Goal: Task Accomplishment & Management: Use online tool/utility

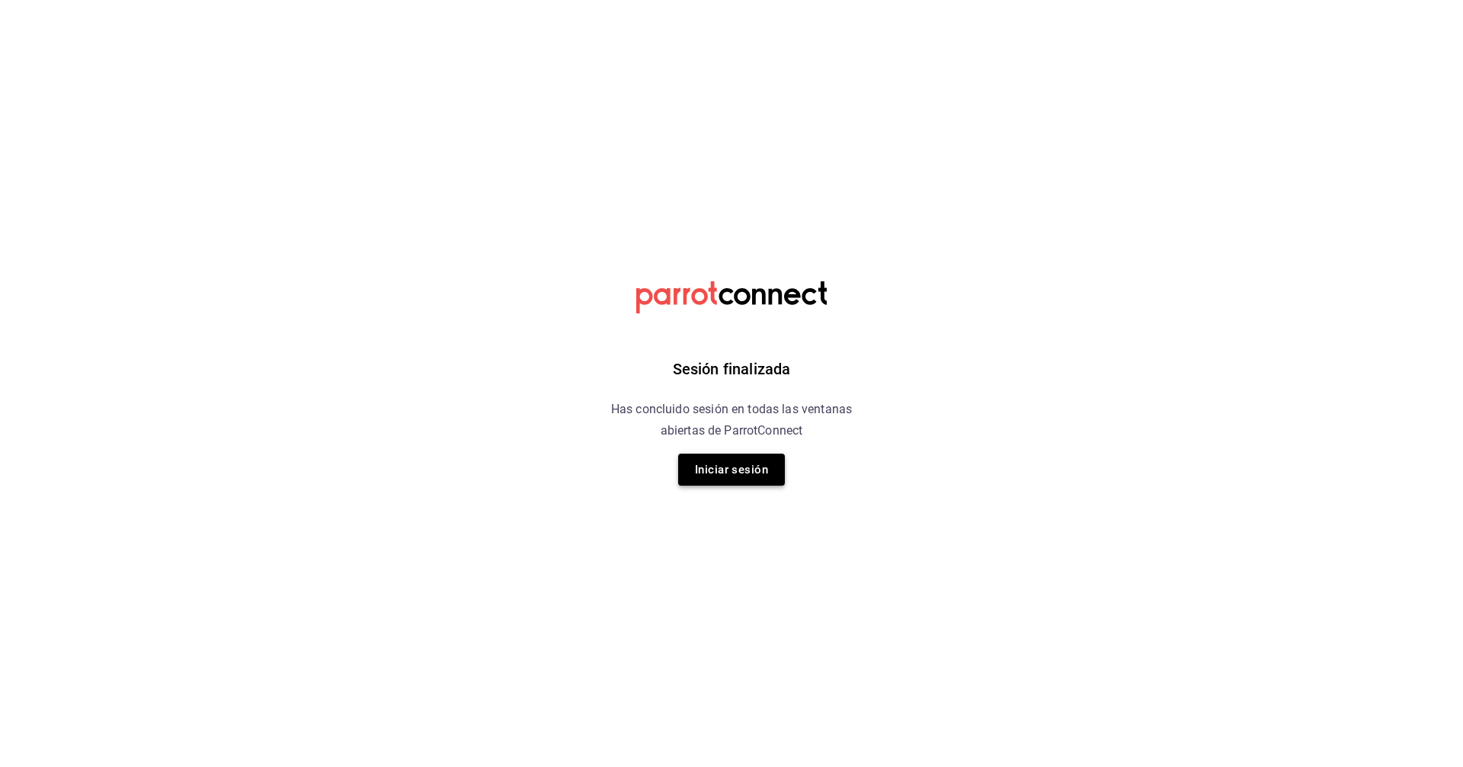
click at [707, 455] on button "Iniciar sesión" at bounding box center [731, 469] width 107 height 32
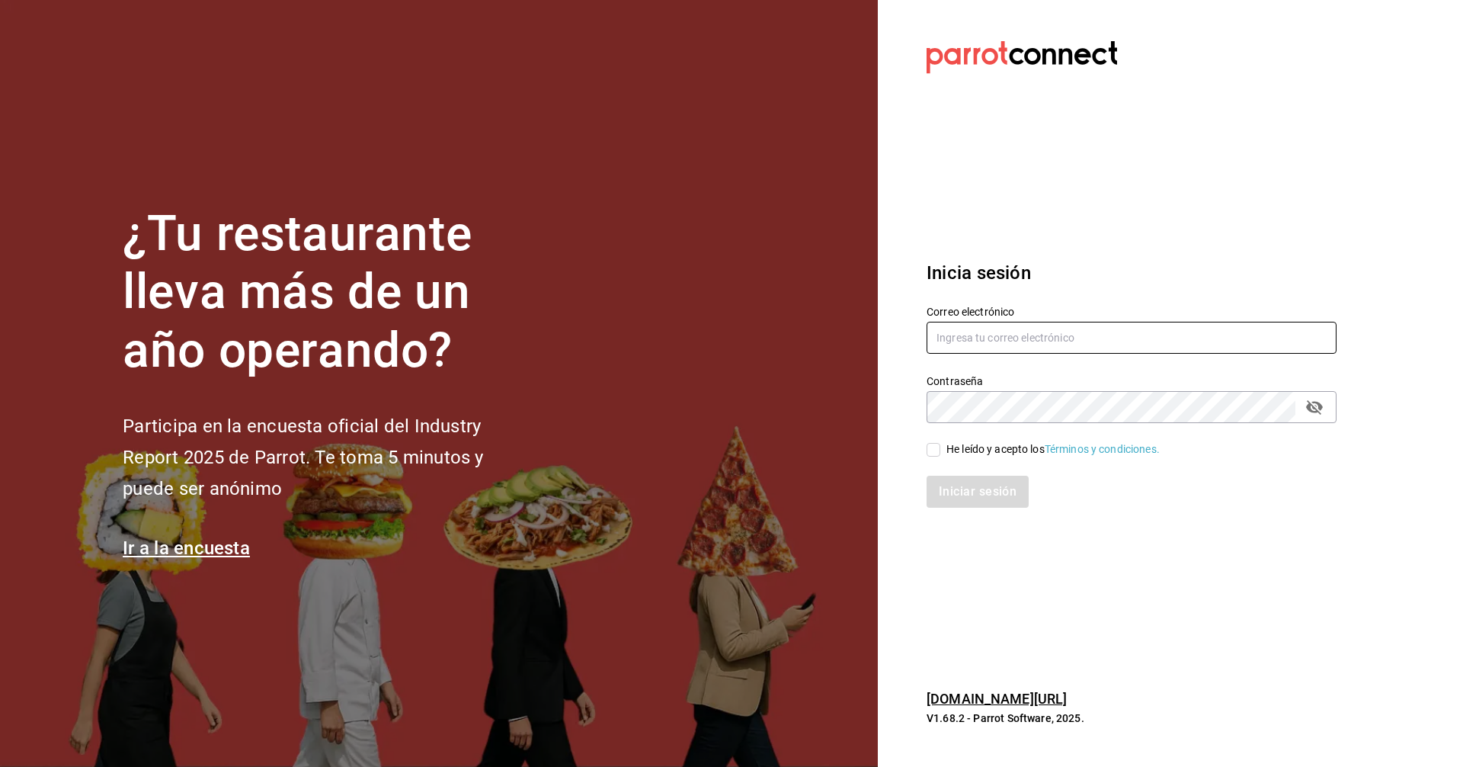
type input "facturas@tuesdaysnfridays.com"
click at [707, 450] on input "He leído y acepto los Términos y condiciones." at bounding box center [934, 450] width 14 height 14
checkbox input "true"
click at [707, 488] on button "Iniciar sesión" at bounding box center [979, 491] width 104 height 32
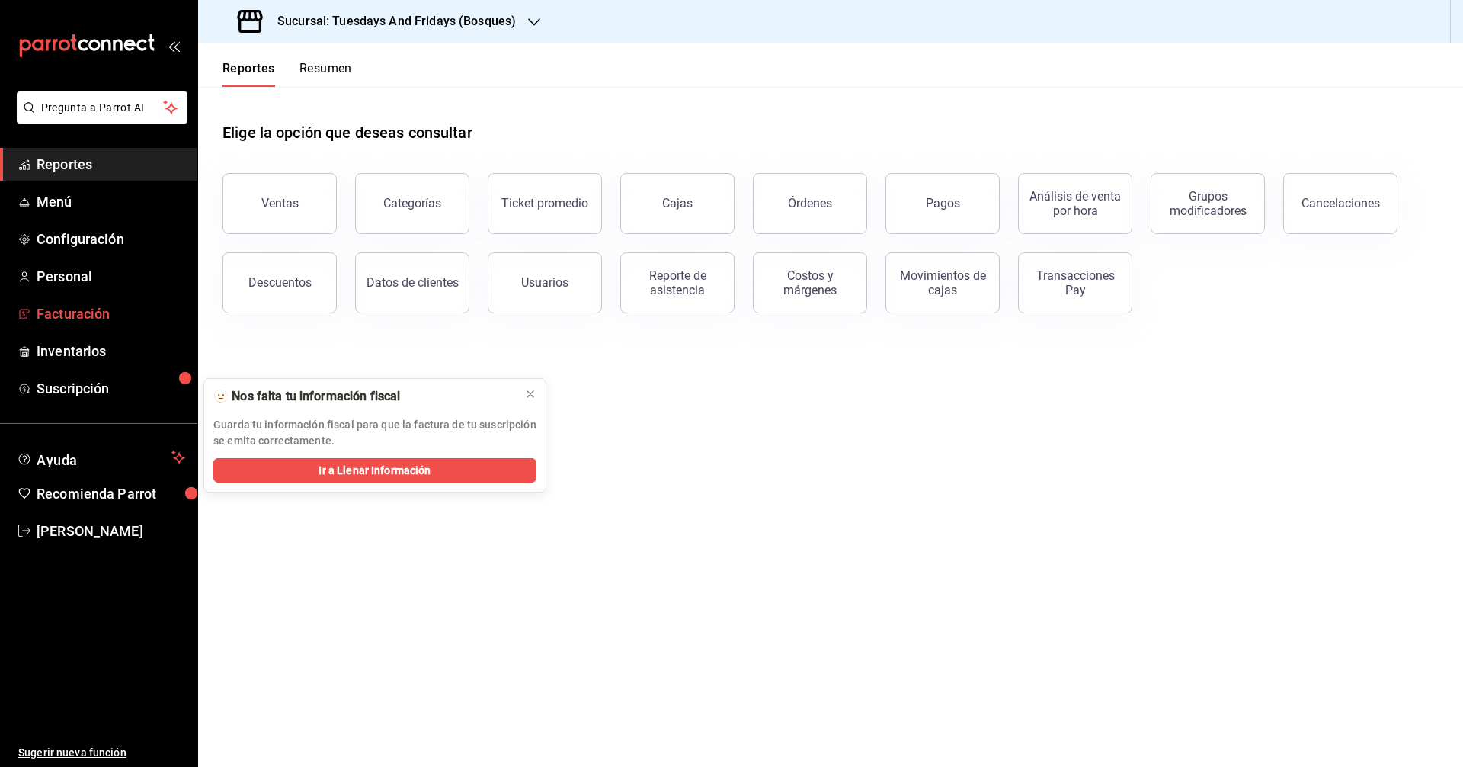
click at [73, 315] on span "Facturación" at bounding box center [111, 313] width 149 height 21
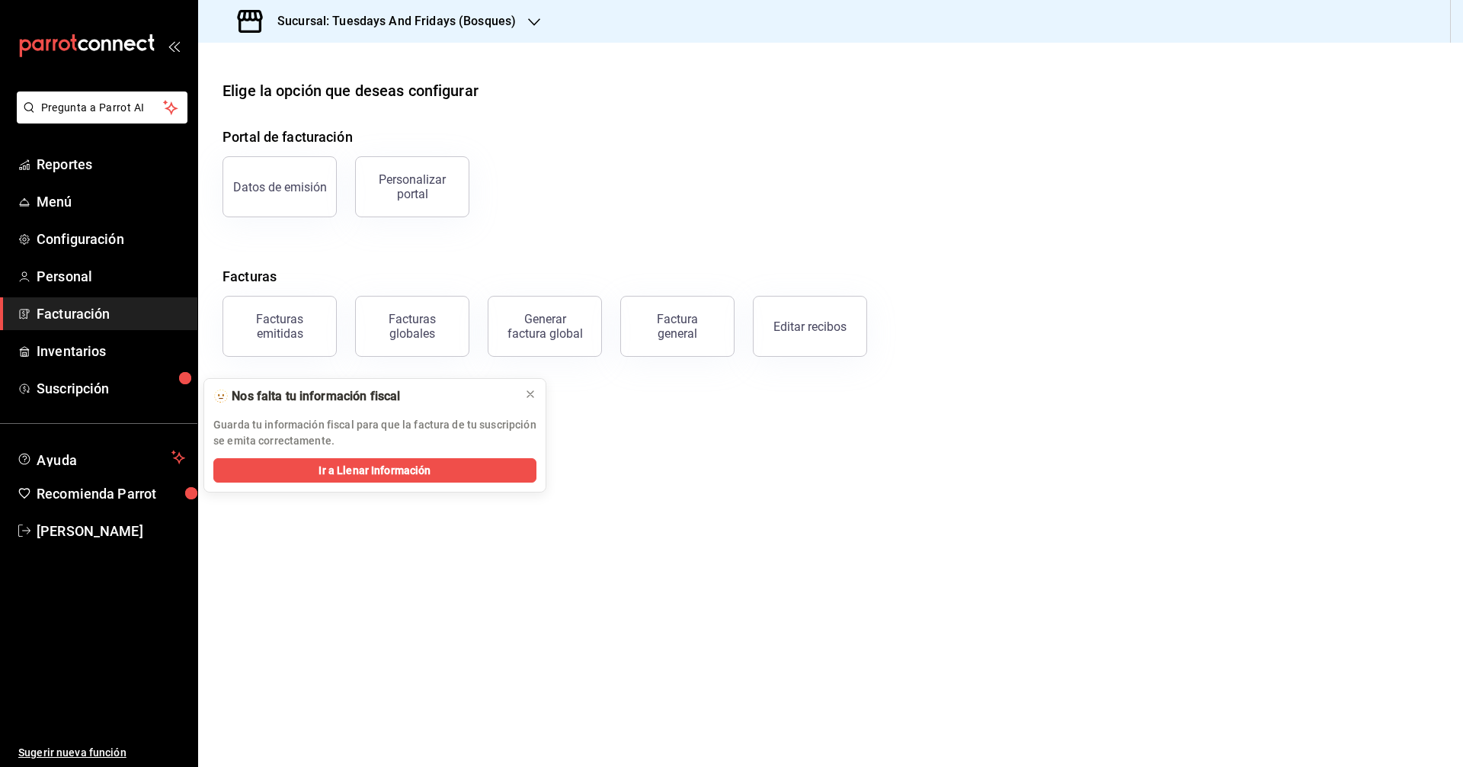
click at [532, 398] on main "Elige la opción que deseas configurar Portal de facturación Datos de emisión Pe…" at bounding box center [830, 405] width 1265 height 724
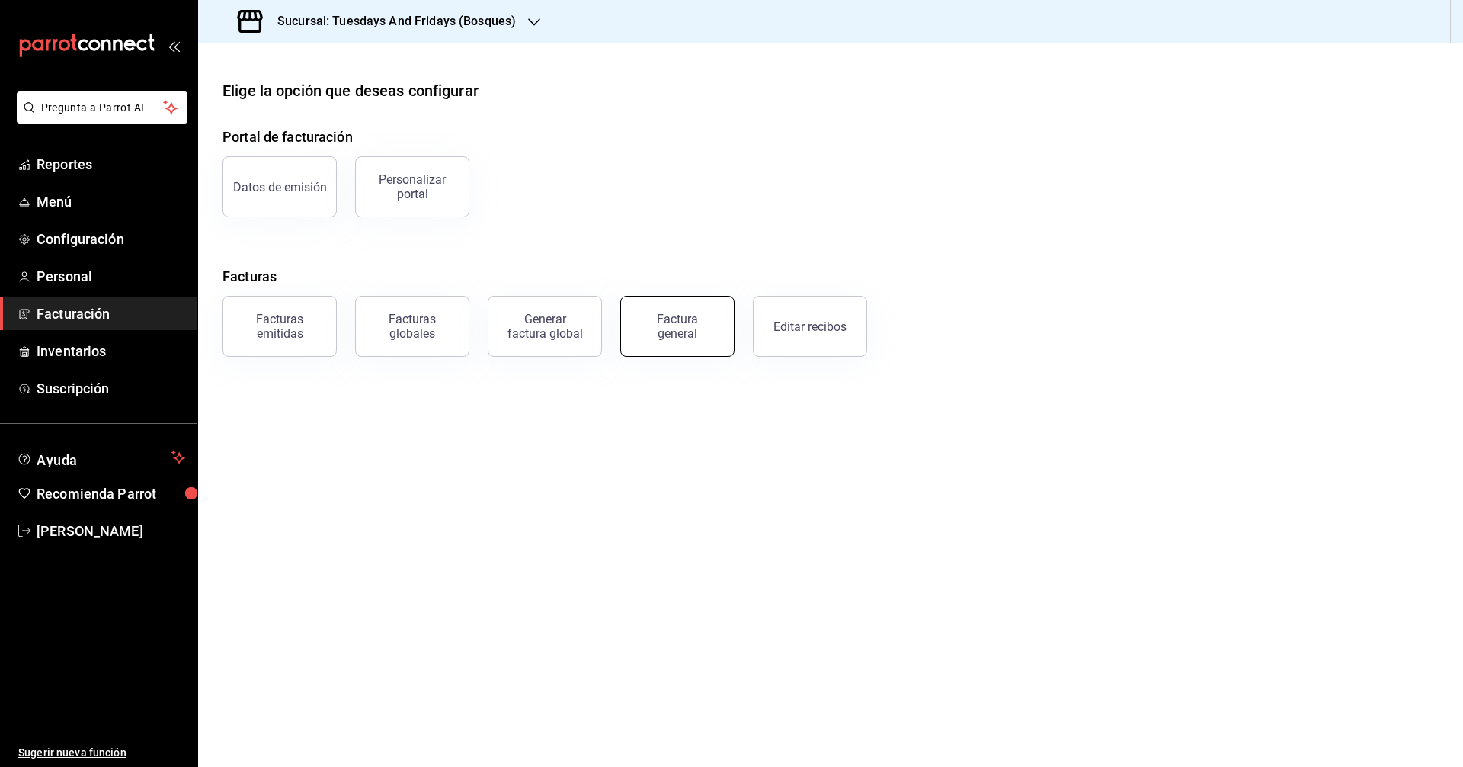
click at [698, 349] on button "Factura general" at bounding box center [677, 326] width 114 height 61
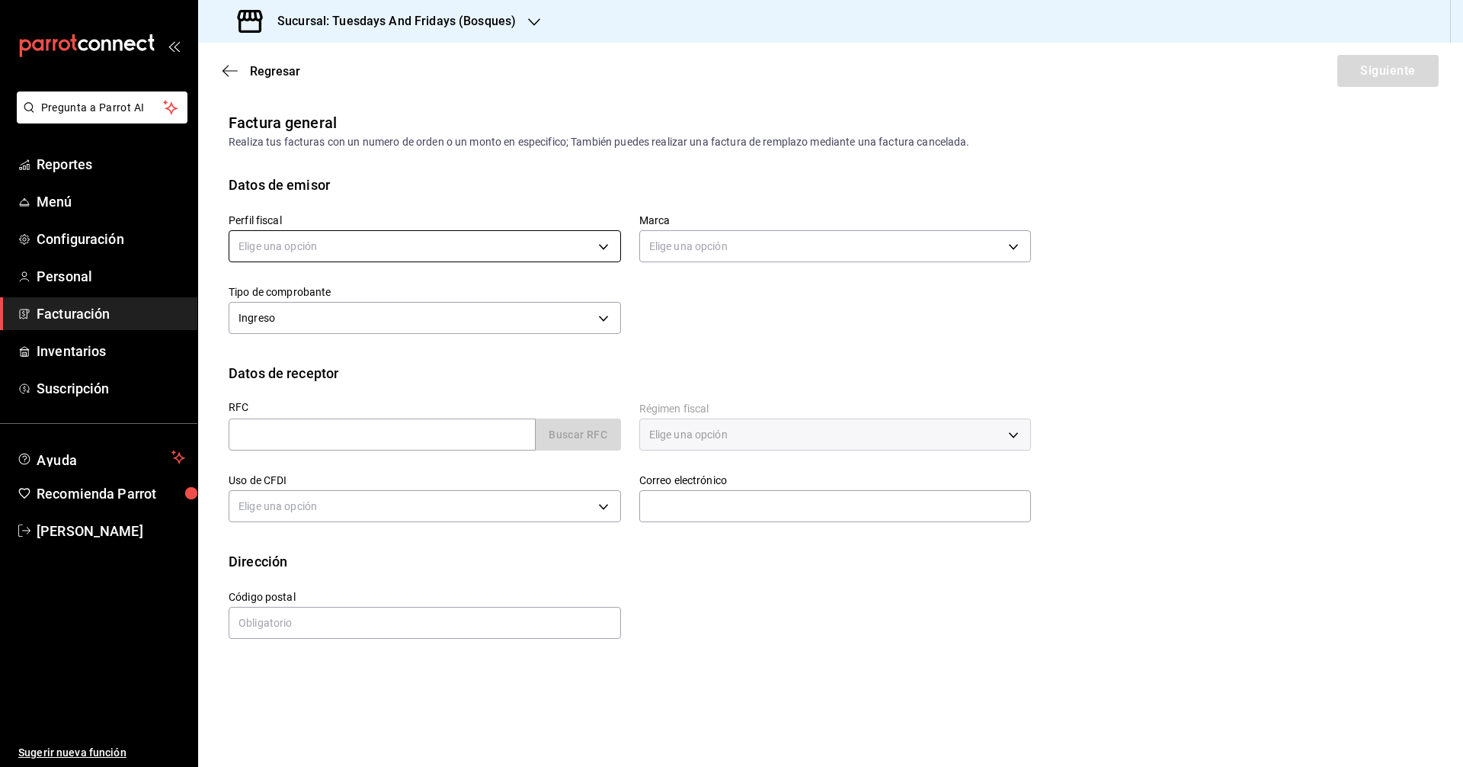
click at [536, 239] on body "Pregunta a Parrot AI Reportes Menú Configuración Personal Facturación Inventari…" at bounding box center [731, 383] width 1463 height 767
click at [422, 326] on li "[PERSON_NAME]" at bounding box center [424, 323] width 391 height 28
type input "a60f3b00-dd24-4c3b-a0e1-0cac2ce3a580"
type input "41a15e8b-37bc-48dd-a467-b005b9a943ff"
click at [717, 351] on div "Perfil fiscal [PERSON_NAME] a60f3b00-dd24-4c3b-a0e1-0cac2ce3a580 Marca Tuesdays…" at bounding box center [831, 279] width 1204 height 168
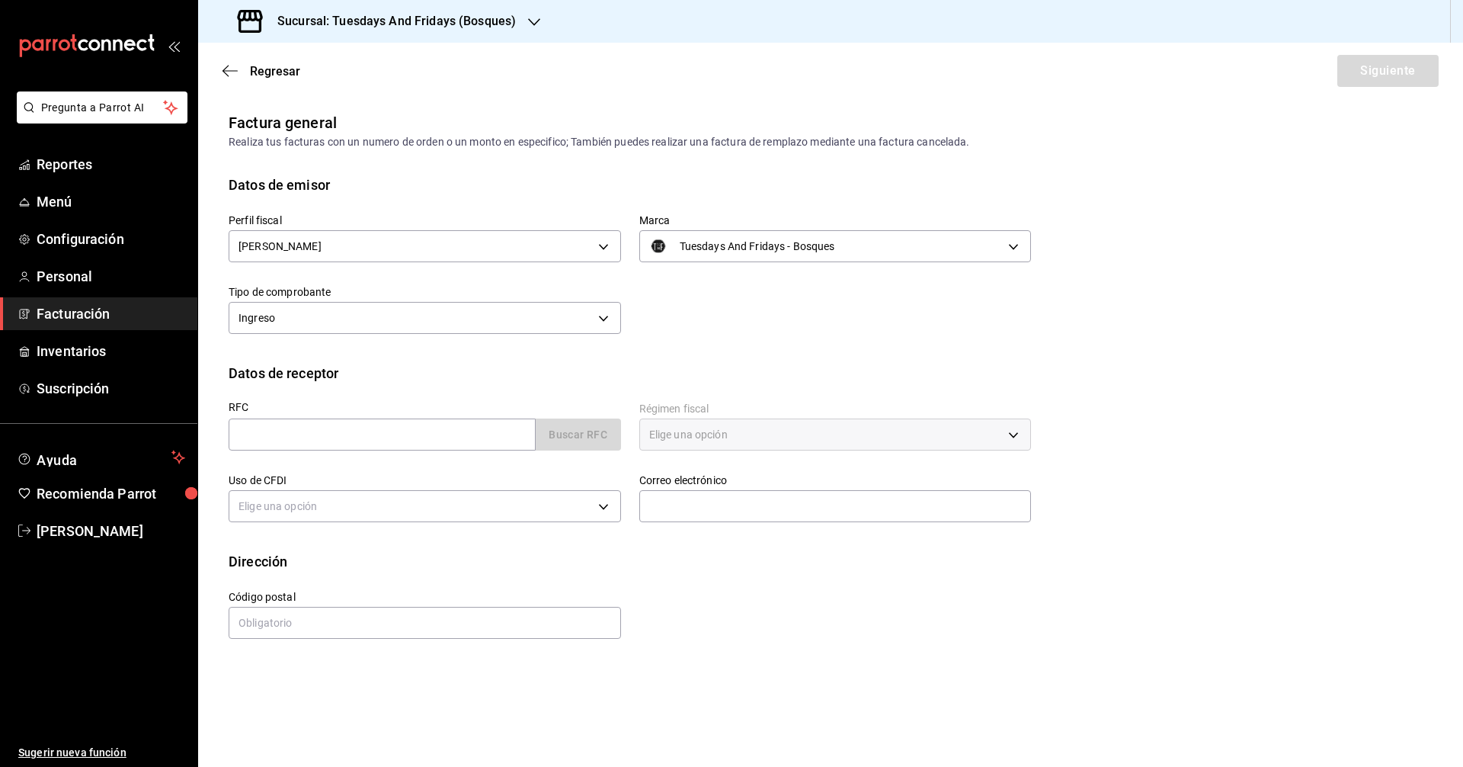
click at [411, 21] on h3 "Sucursal: Tuesdays And Fridays (Bosques)" at bounding box center [390, 21] width 251 height 18
click at [347, 140] on span "Tuesdays And Fridays (Canteras)" at bounding box center [290, 134] width 160 height 16
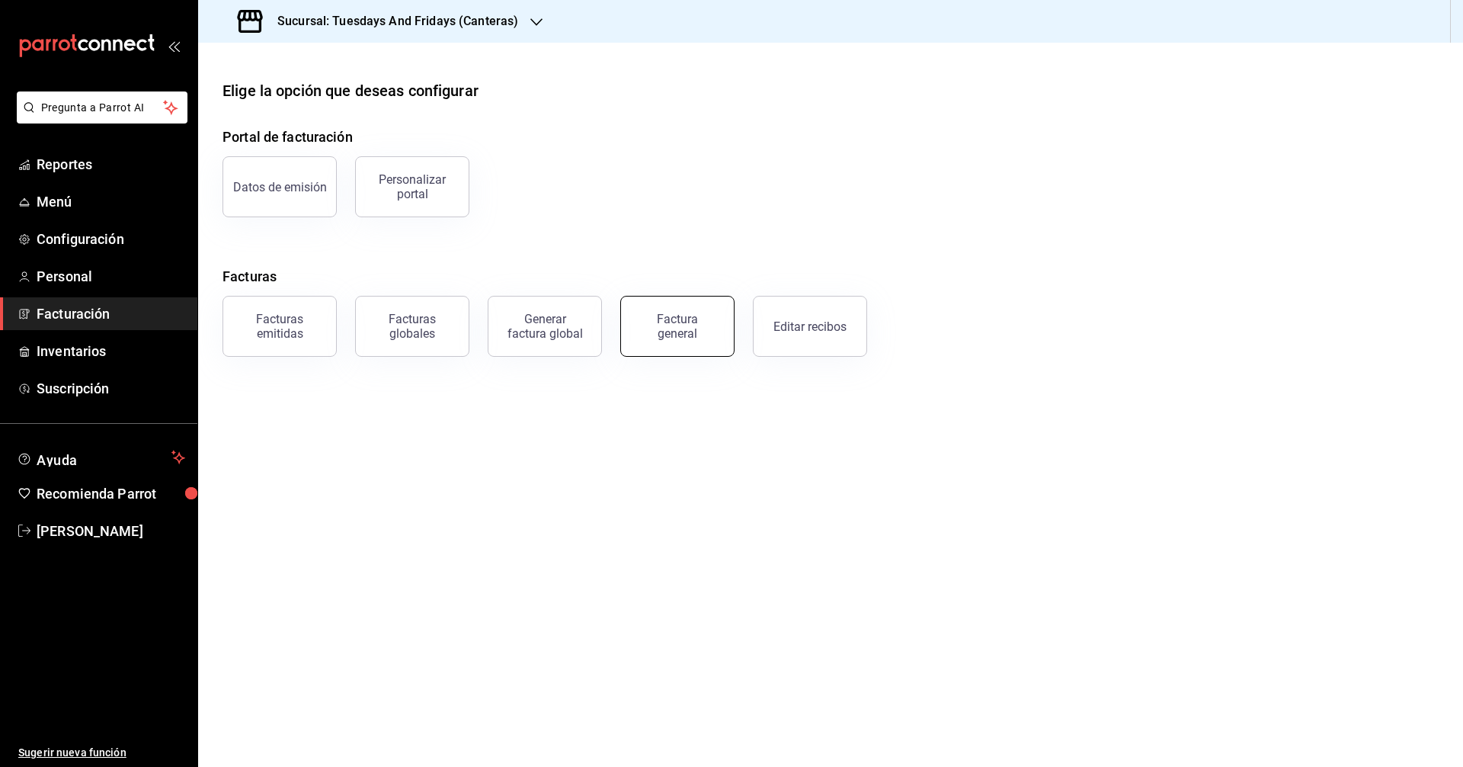
click at [698, 328] on div "Factura general" at bounding box center [677, 326] width 76 height 29
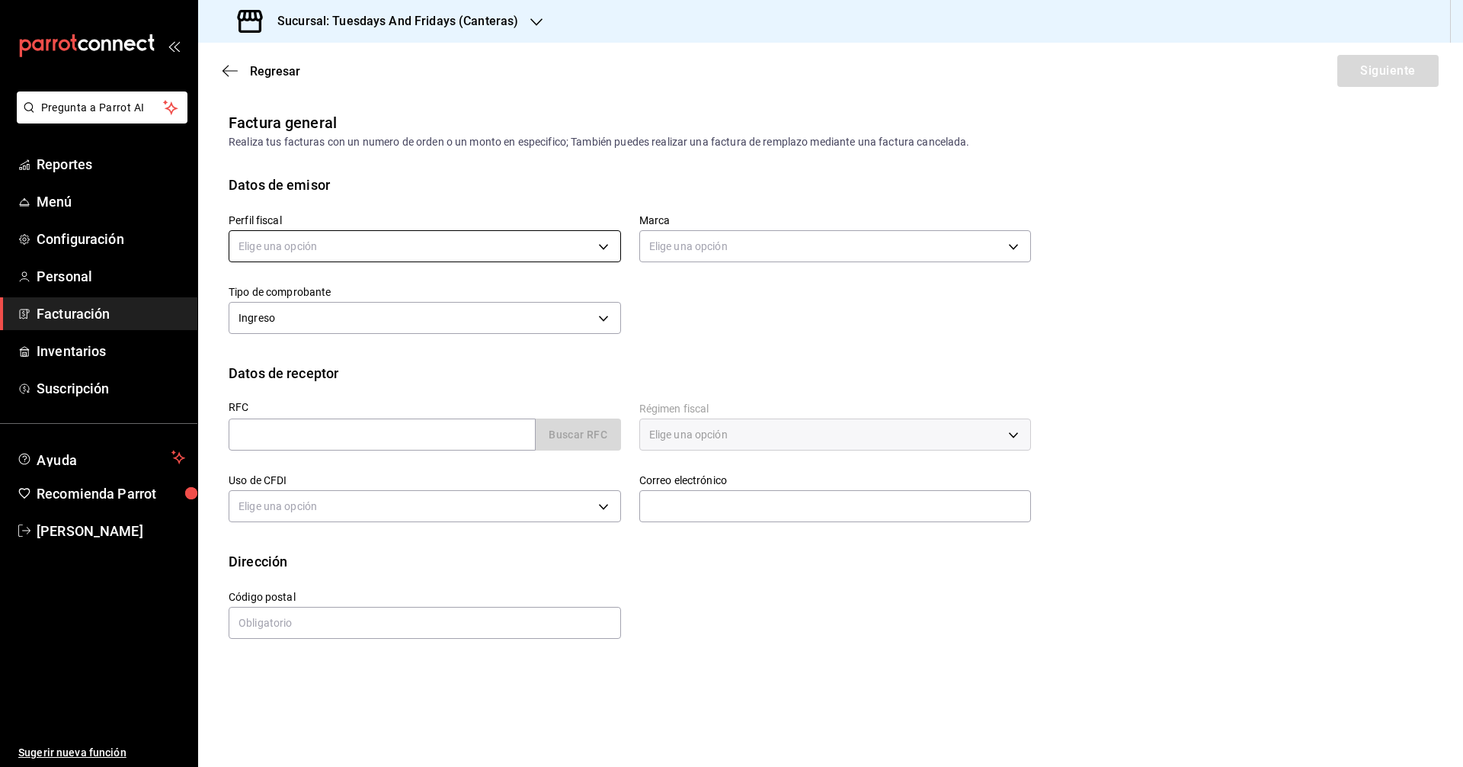
click at [558, 246] on body "Pregunta a Parrot AI Reportes Menú Configuración Personal Facturación Inventari…" at bounding box center [731, 383] width 1463 height 767
click at [491, 314] on li "[PERSON_NAME]" at bounding box center [424, 323] width 391 height 28
type input "c9cd24ef-4caf-4a7b-8585-89d79b9dc07f"
type input "72192942-13c2-4f84-be82-f50c87f3379a"
click at [460, 431] on input "text" at bounding box center [382, 434] width 307 height 32
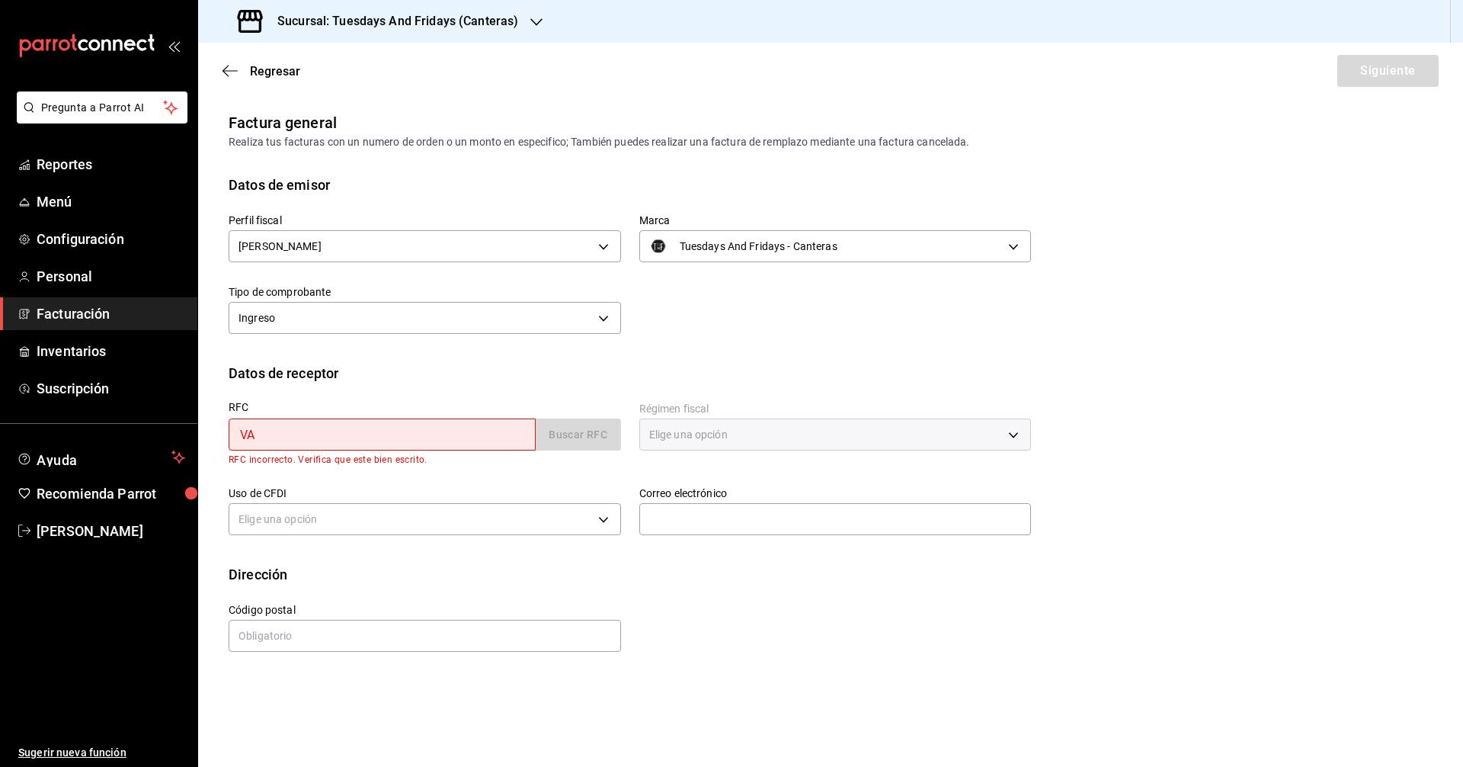
type input "VAMA980726273"
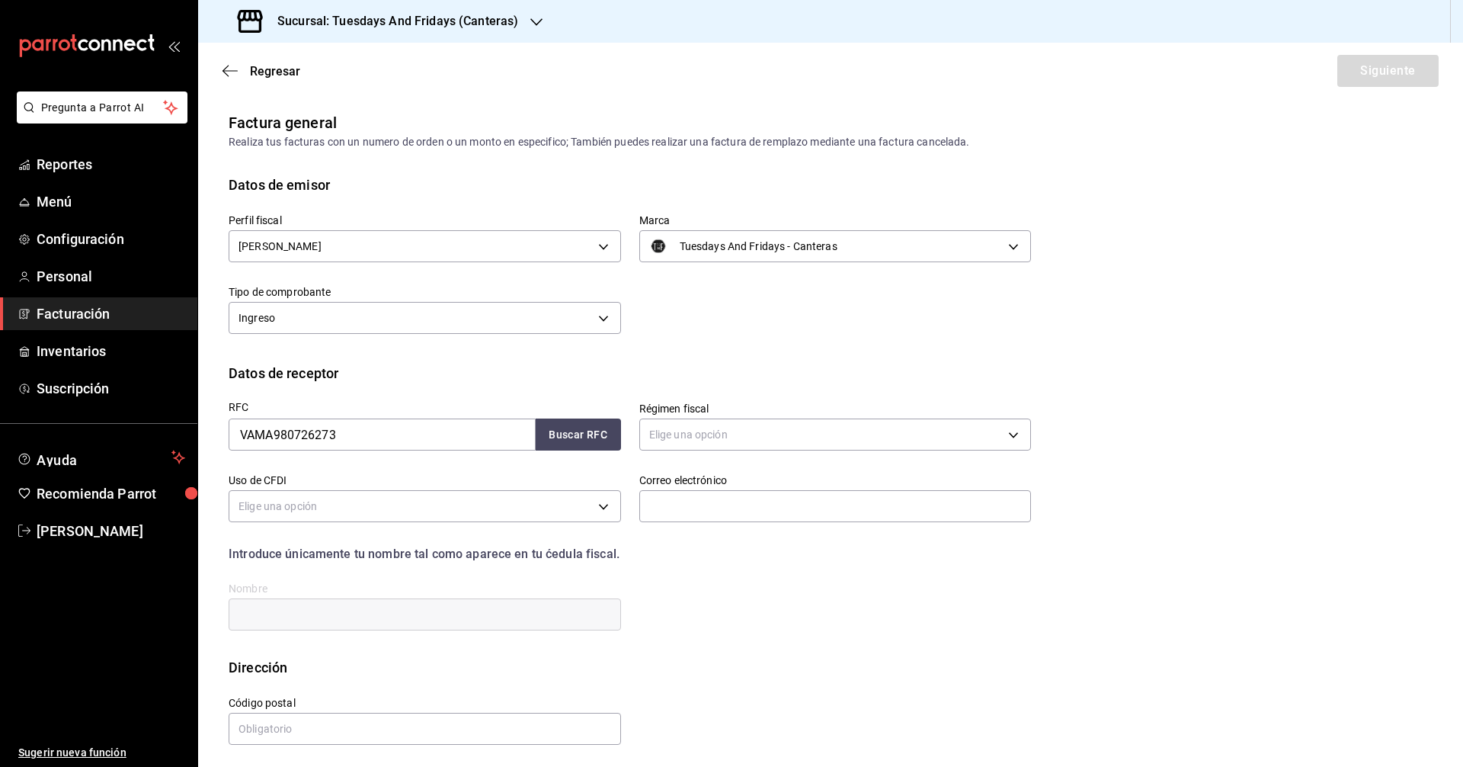
click at [580, 459] on div "Uso de CFDI Elige una opción" at bounding box center [415, 491] width 411 height 72
click at [584, 437] on button "Buscar RFC" at bounding box center [578, 434] width 85 height 32
type input "626"
type input "G03"
type input "[PERSON_NAME][EMAIL_ADDRESS][DOMAIN_NAME]"
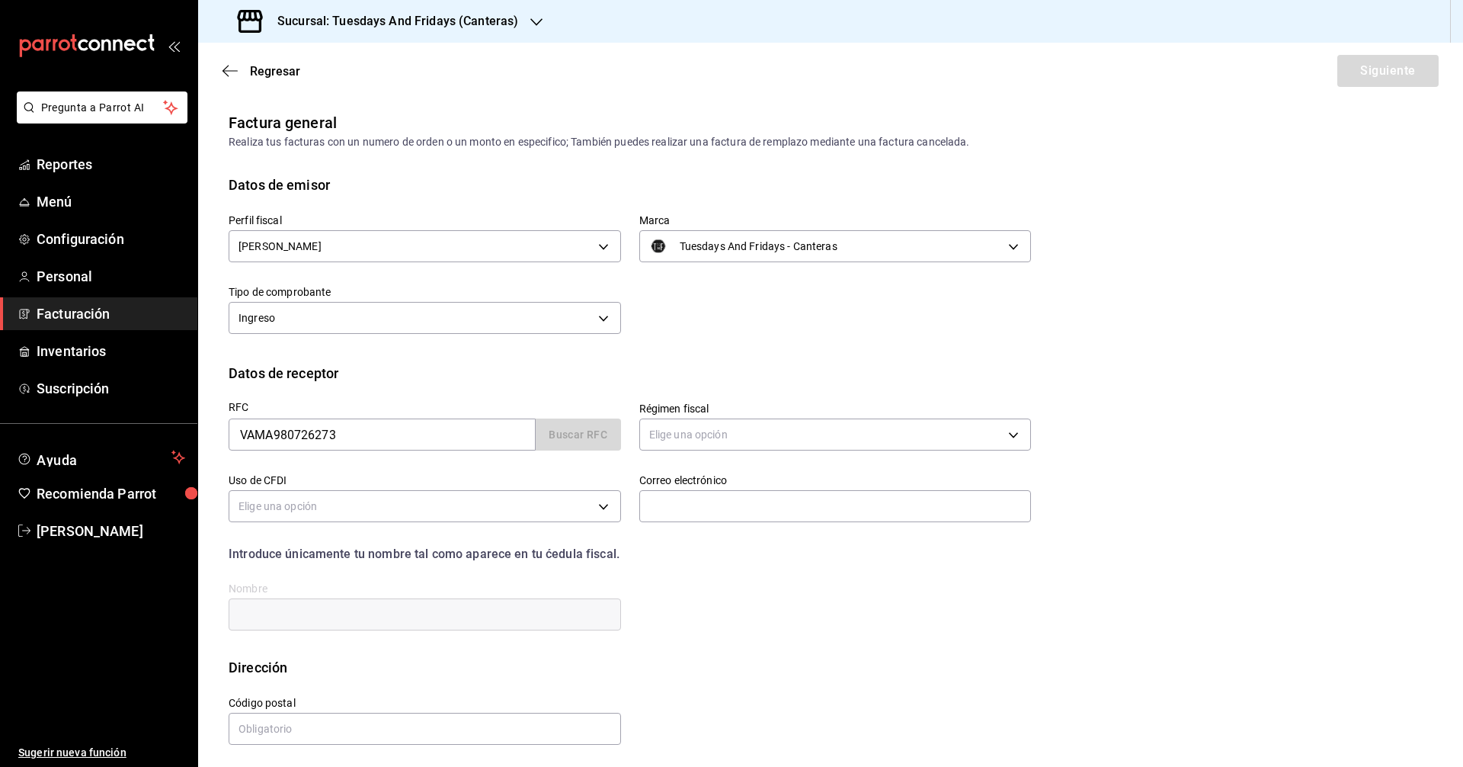
type input "20259"
type input "[PERSON_NAME] [PERSON_NAME]"
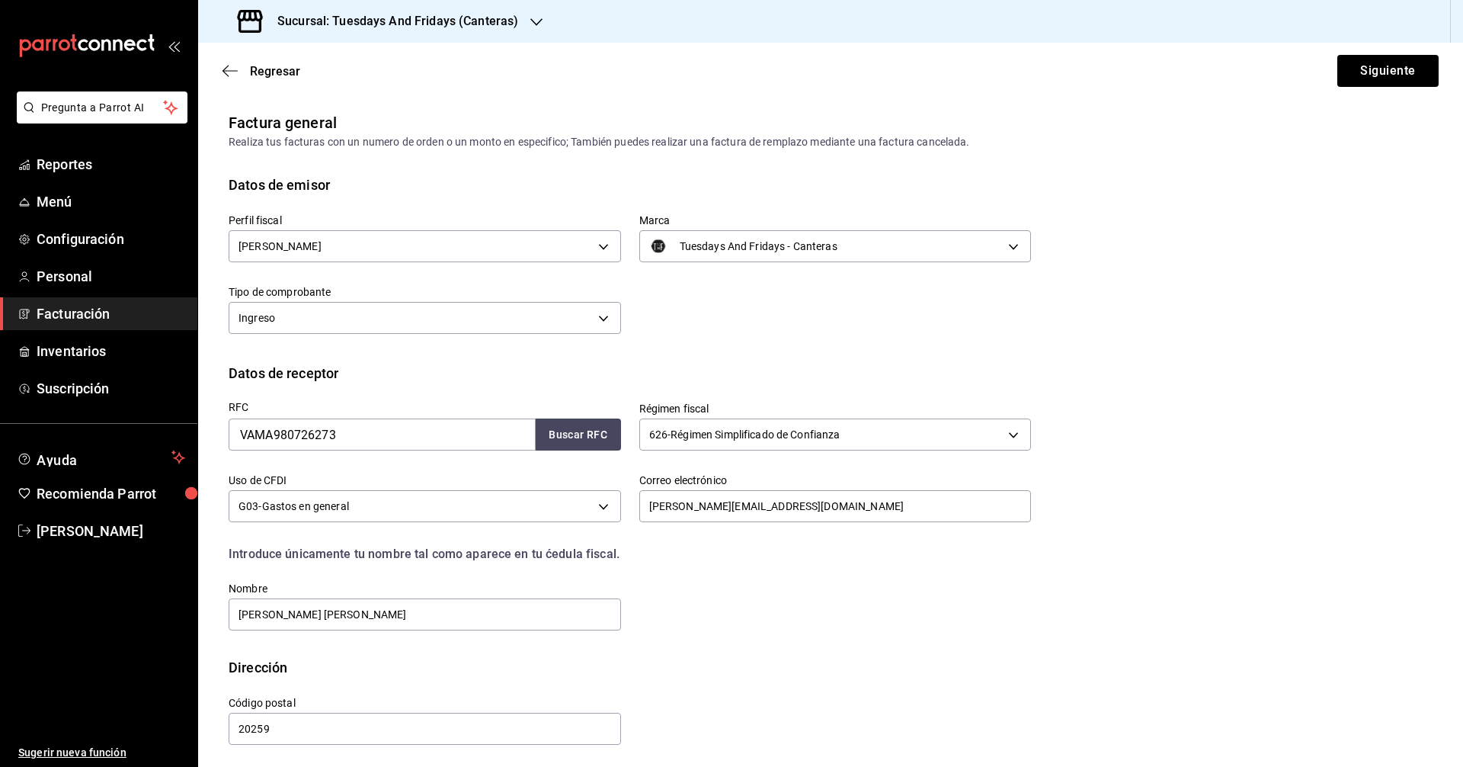
click at [930, 356] on div "Perfil fiscal [PERSON_NAME] c9cd24ef-4caf-4a7b-8585-89d79b9dc07f Marca Tuesdays…" at bounding box center [831, 279] width 1204 height 168
click at [1353, 71] on button "Siguiente" at bounding box center [1387, 71] width 101 height 32
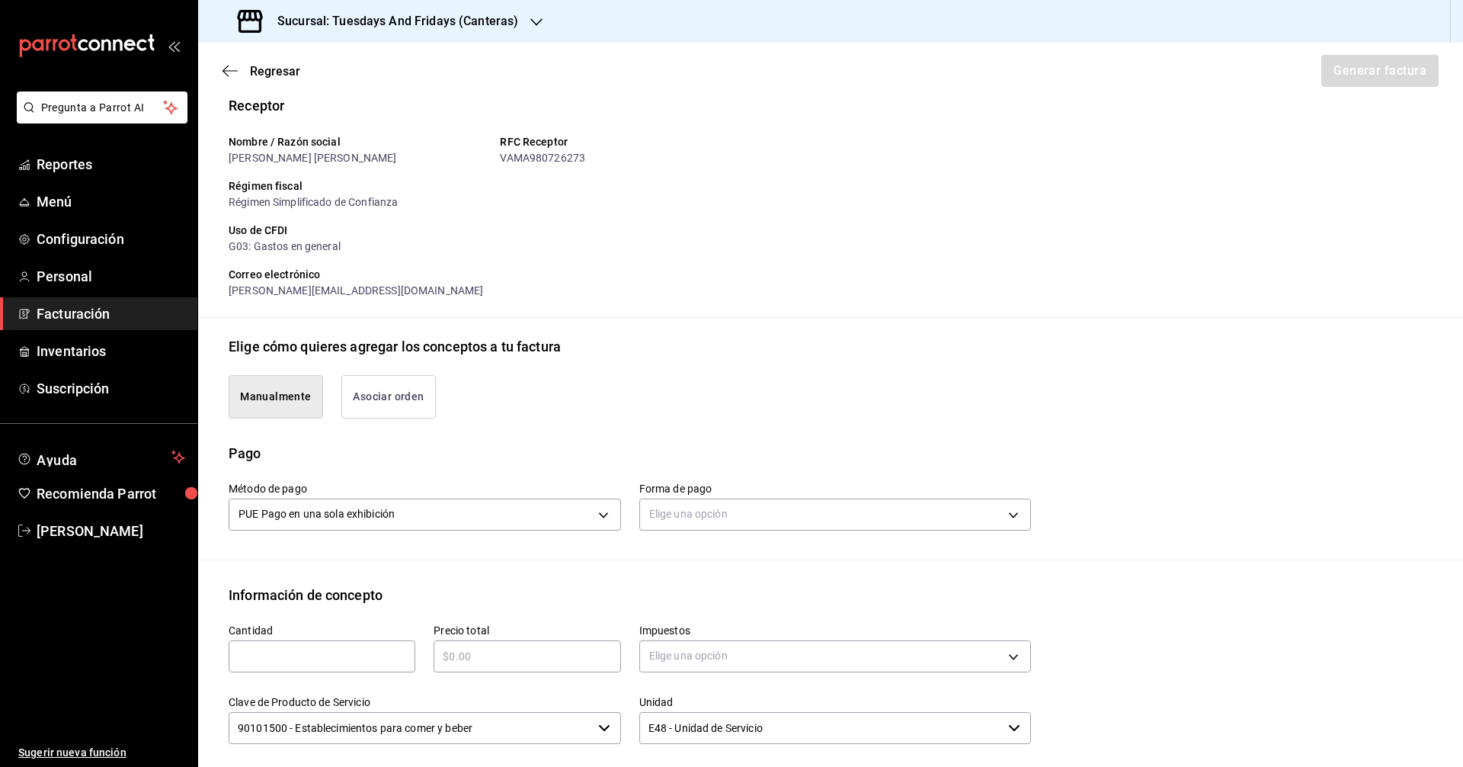
scroll to position [229, 0]
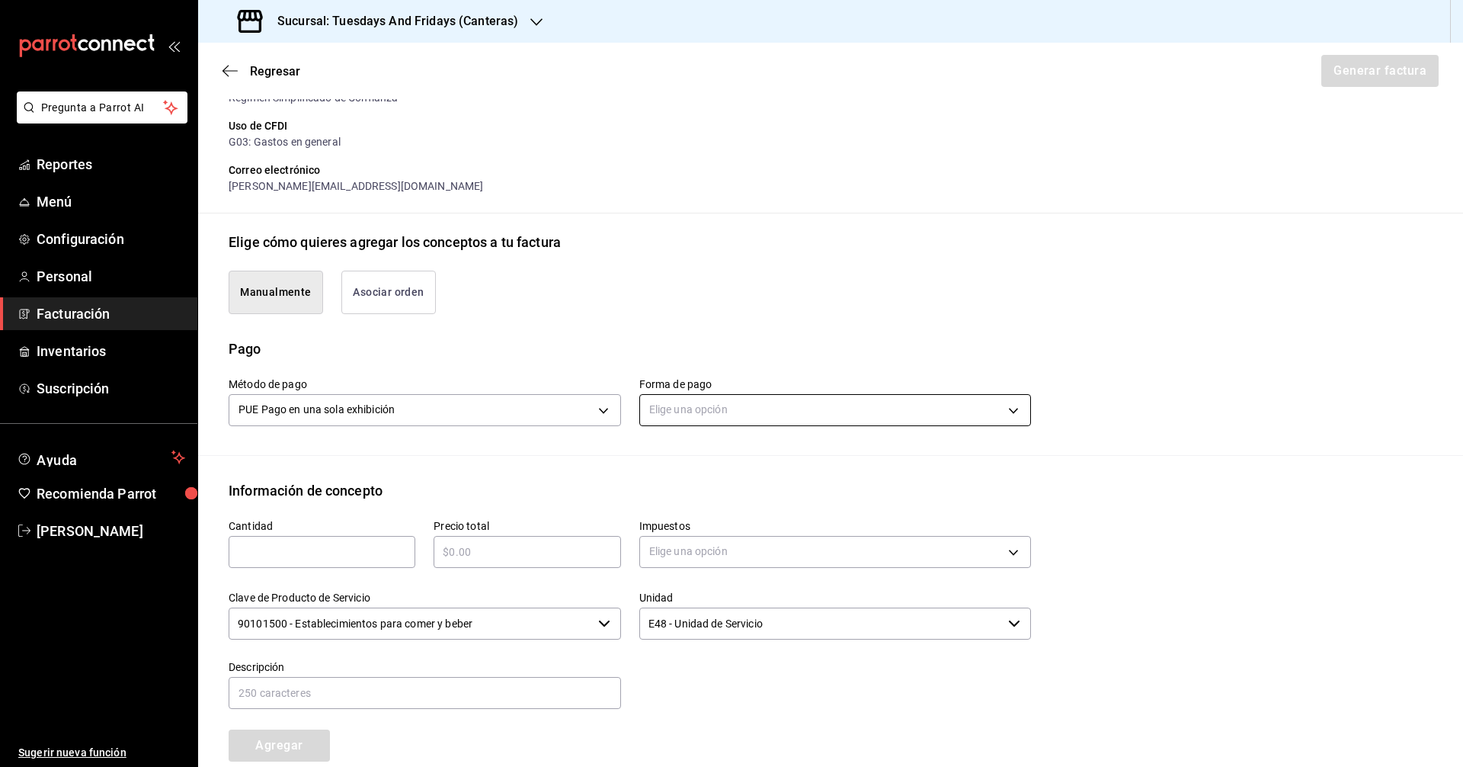
click at [738, 417] on body "Pregunta a Parrot AI Reportes Menú Configuración Personal Facturación Inventari…" at bounding box center [731, 383] width 1463 height 767
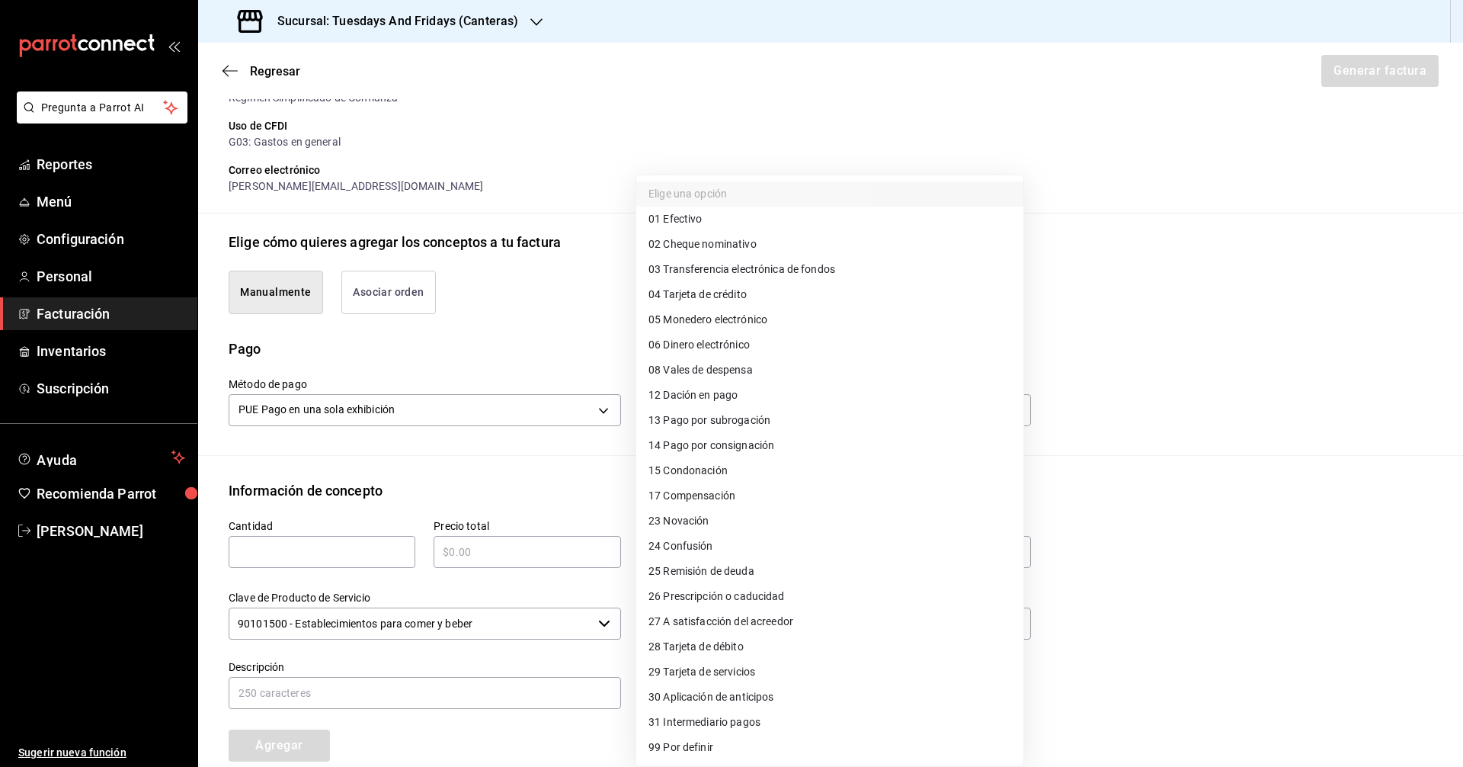
click at [802, 266] on span "03 Transferencia electrónica de fondos" at bounding box center [741, 269] width 187 height 16
type input "03"
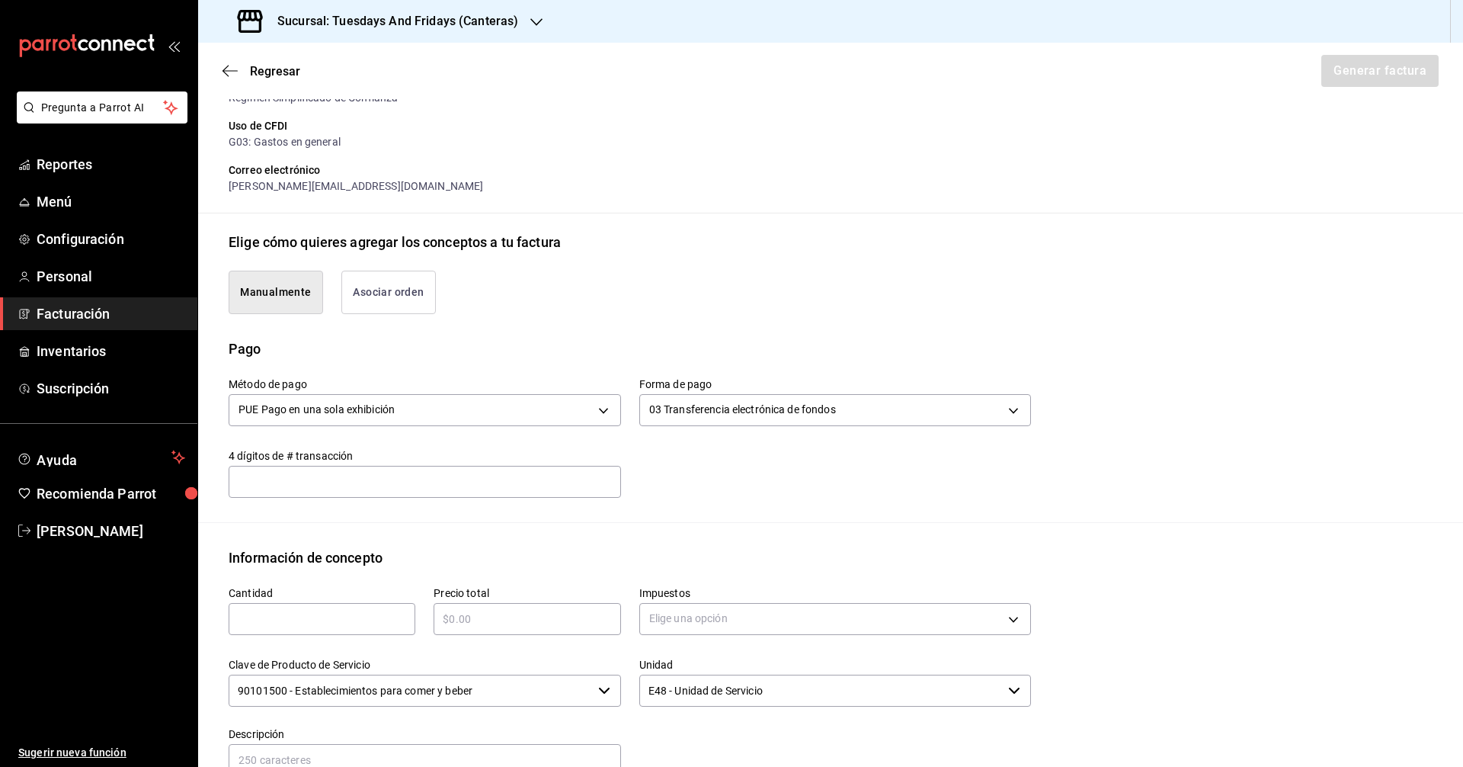
click at [403, 471] on input "text" at bounding box center [425, 481] width 392 height 30
type input "2977"
click at [308, 623] on input "text" at bounding box center [322, 619] width 187 height 18
click at [559, 548] on div "Información de concepto" at bounding box center [831, 557] width 1204 height 21
click at [381, 622] on input "text" at bounding box center [322, 619] width 187 height 18
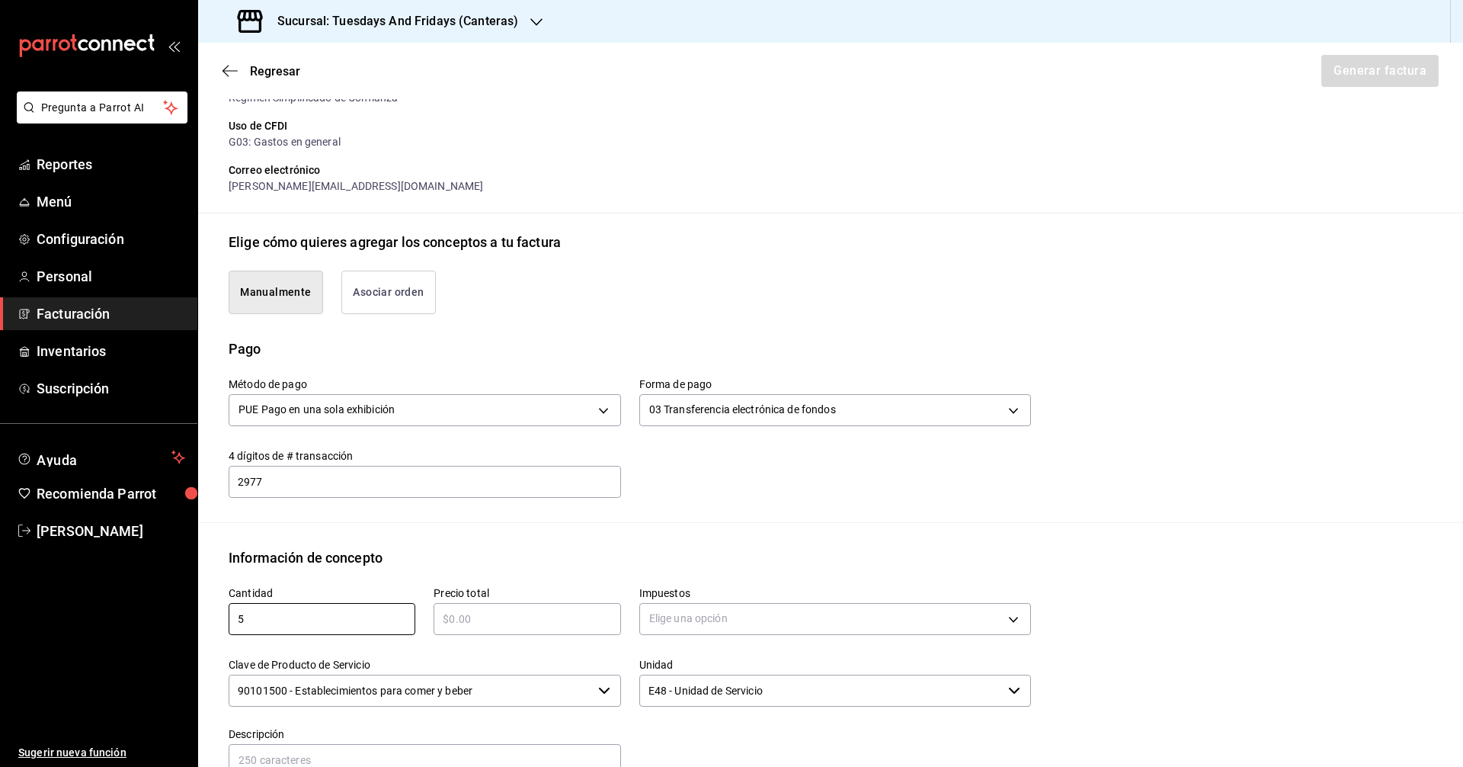
type input "5"
click at [466, 613] on input "text" at bounding box center [527, 619] width 187 height 18
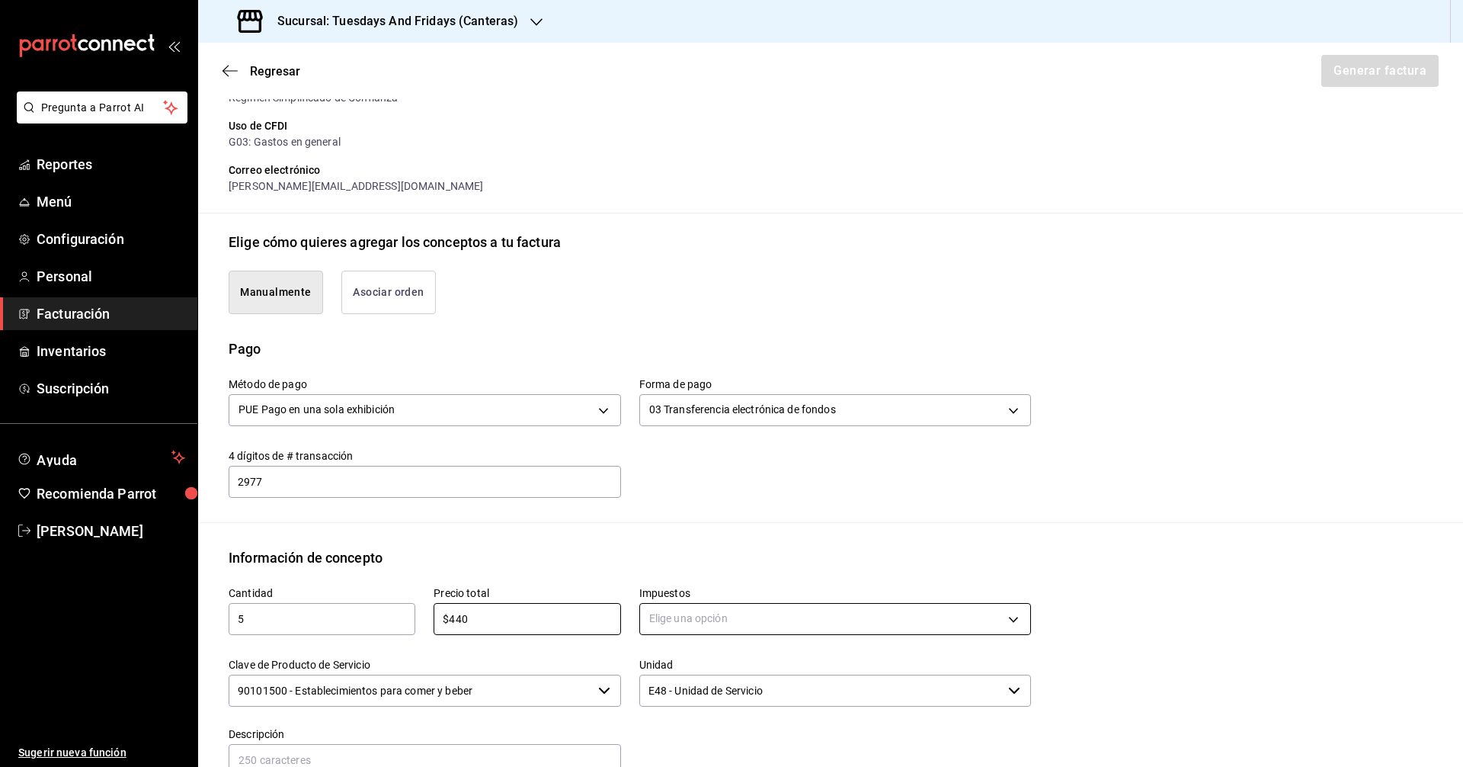
type input "$440"
click at [705, 624] on body "Pregunta a Parrot AI Reportes Menú Configuración Personal Facturación Inventari…" at bounding box center [731, 383] width 1463 height 767
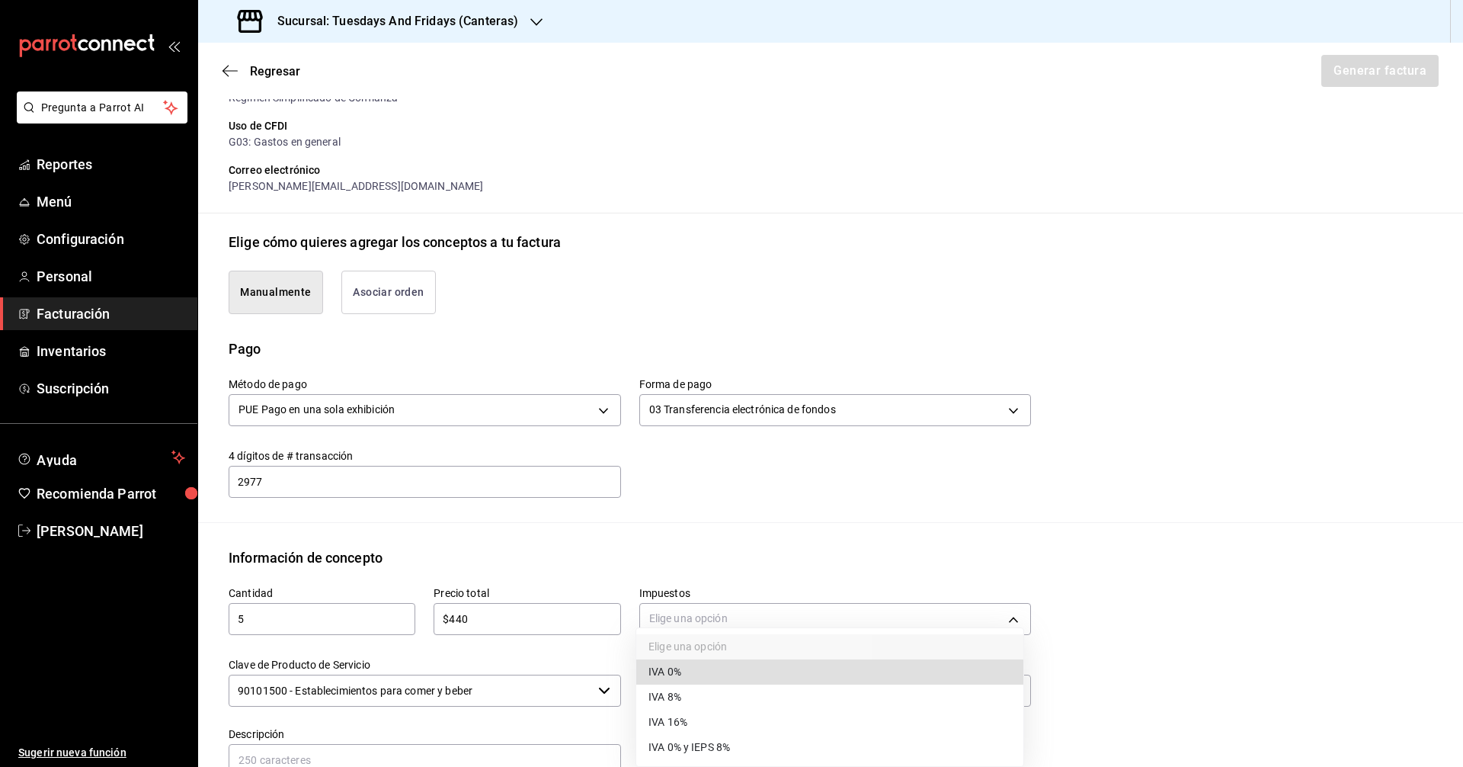
click at [705, 658] on ul "Elige una opción IVA 0% IVA 8% IVA 16% IVA 0% y IEPS 8%" at bounding box center [829, 697] width 387 height 138
click at [651, 668] on span "IVA 0%" at bounding box center [664, 672] width 33 height 16
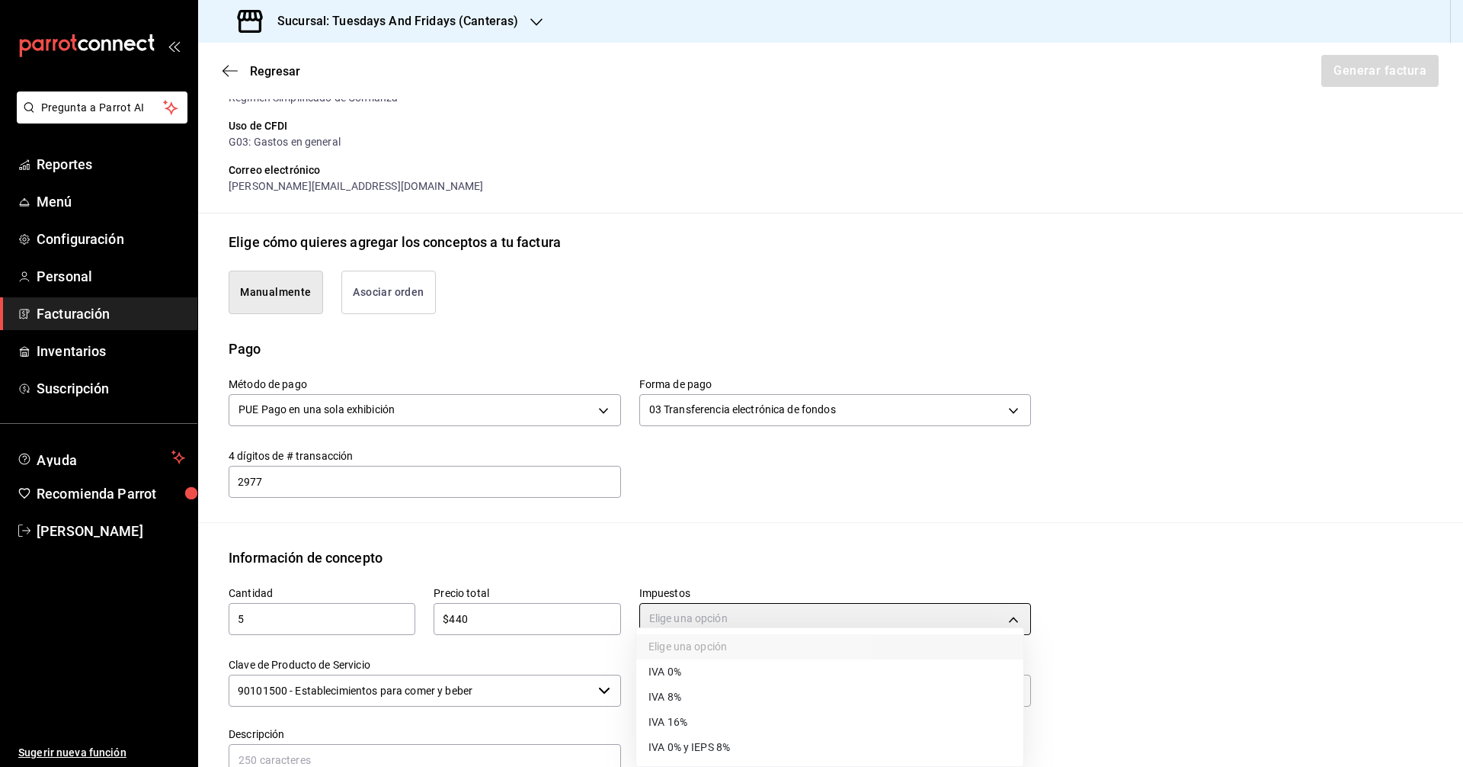
type input "IVA_0"
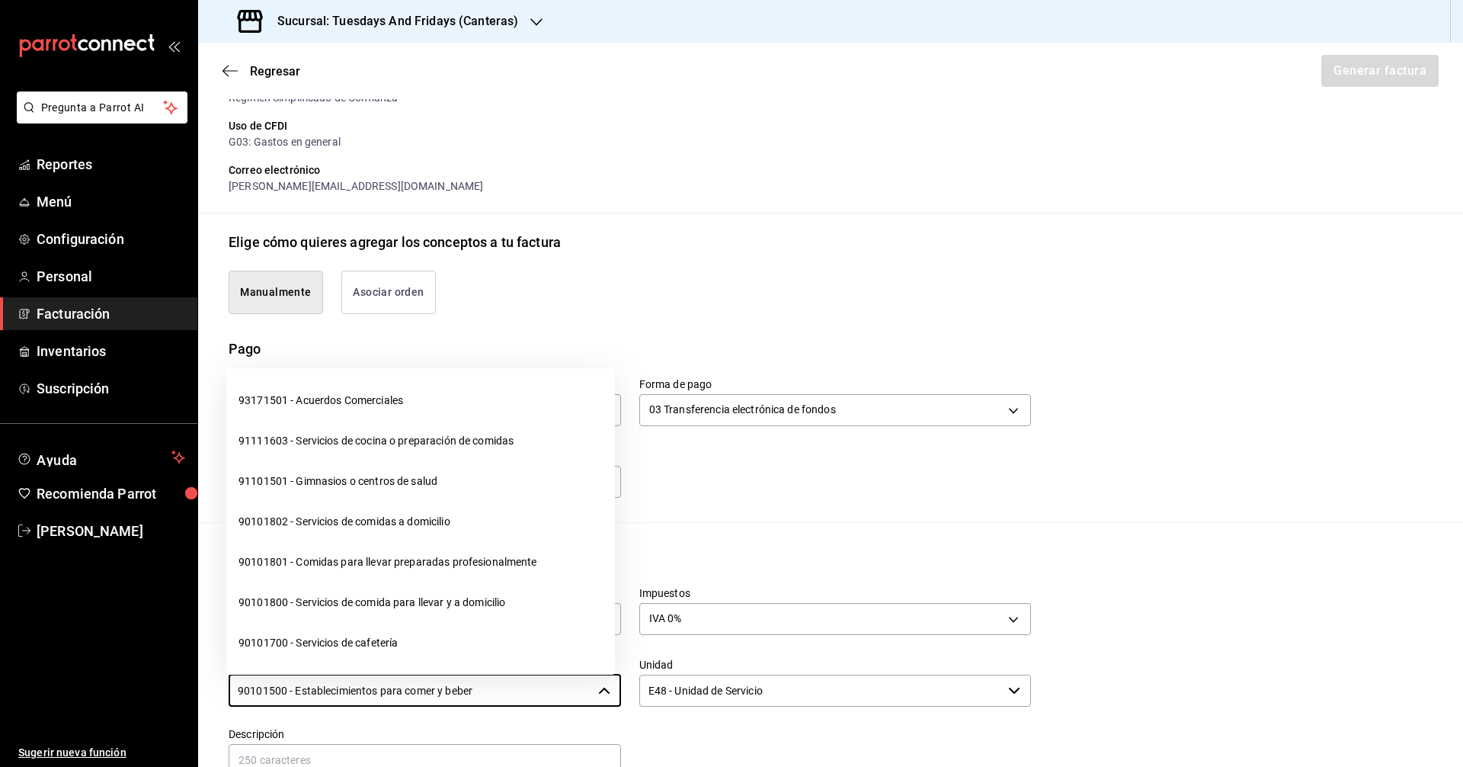
scroll to position [18, 0]
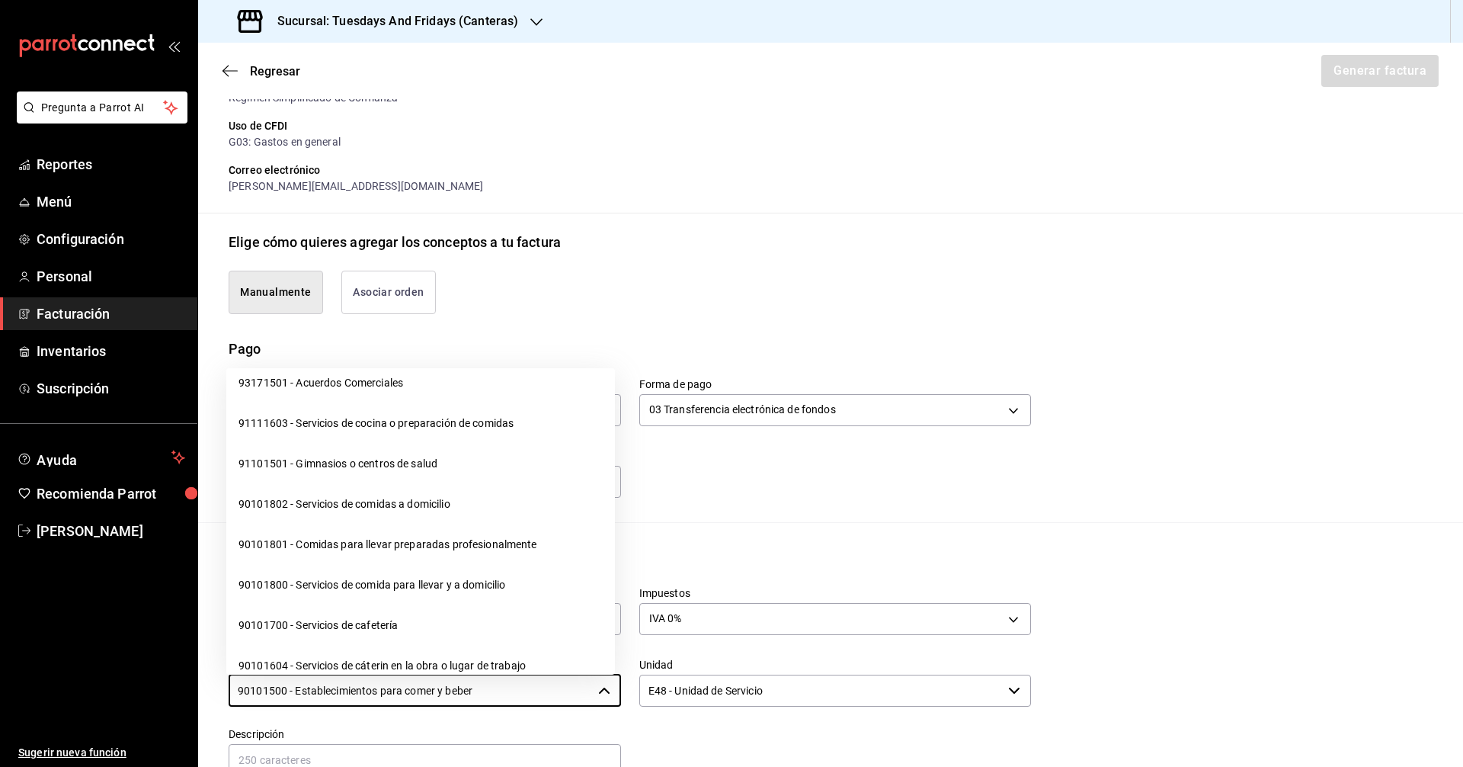
drag, startPoint x: 558, startPoint y: 695, endPoint x: 155, endPoint y: 658, distance: 404.0
click at [155, 658] on div "Pregunta a Parrot AI Reportes Menú Configuración Personal Facturación Inventari…" at bounding box center [731, 383] width 1463 height 767
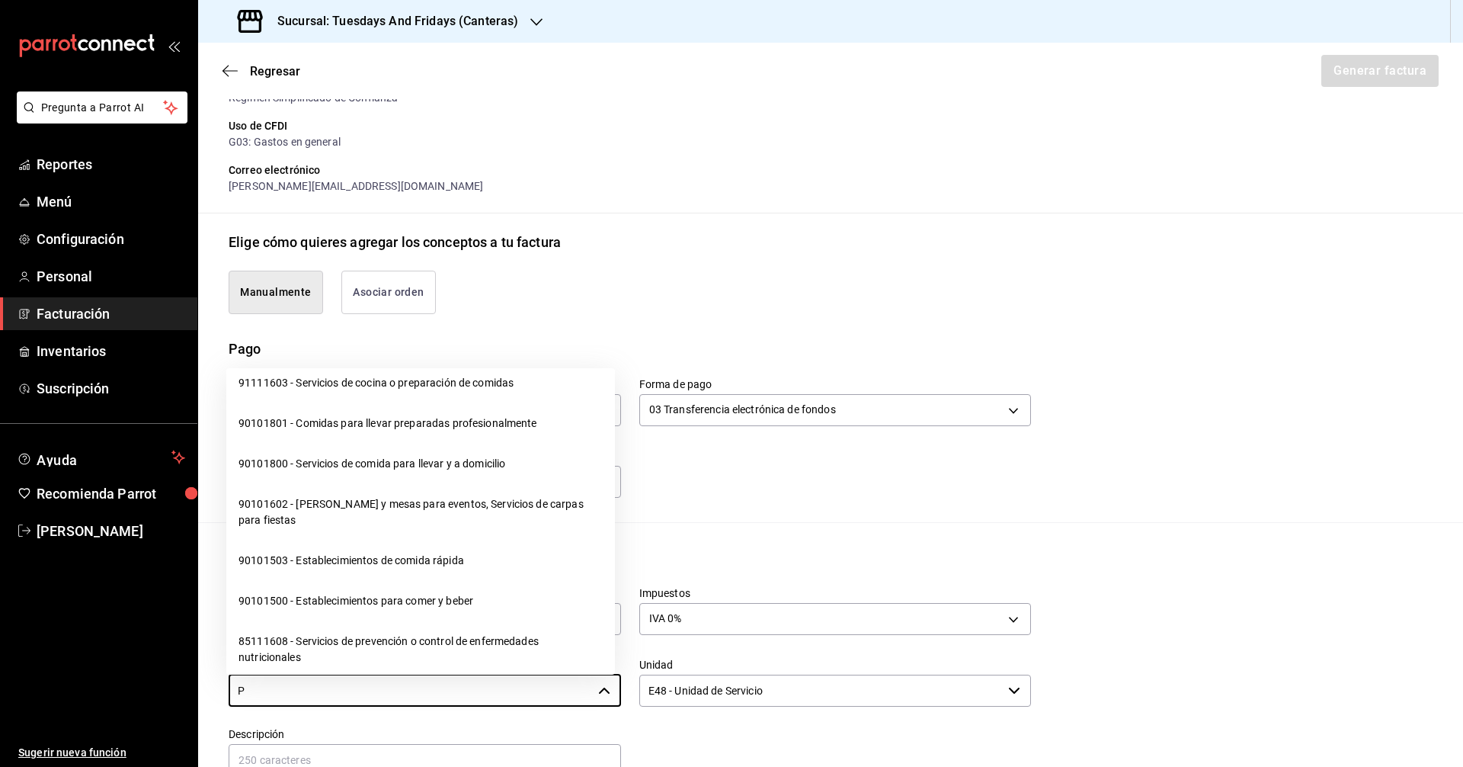
scroll to position [0, 0]
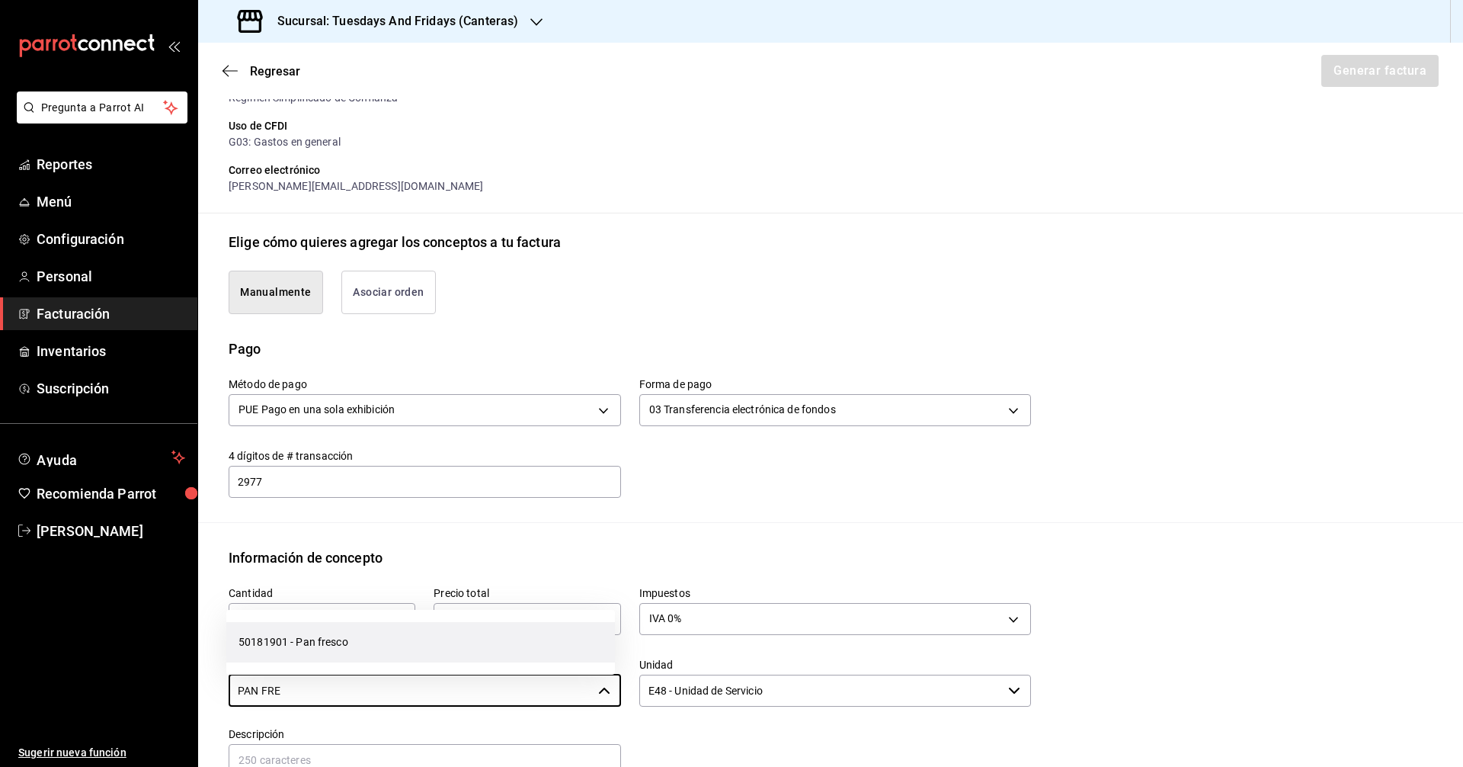
click at [322, 623] on li "50181901 - Pan fresco" at bounding box center [420, 642] width 389 height 40
type input "50181901 - Pan fresco"
click at [513, 528] on div "Emisor Perfil fiscal [PERSON_NAME] Tipo de comprobante Ingreso Receptor Nombre …" at bounding box center [830, 442] width 1265 height 1119
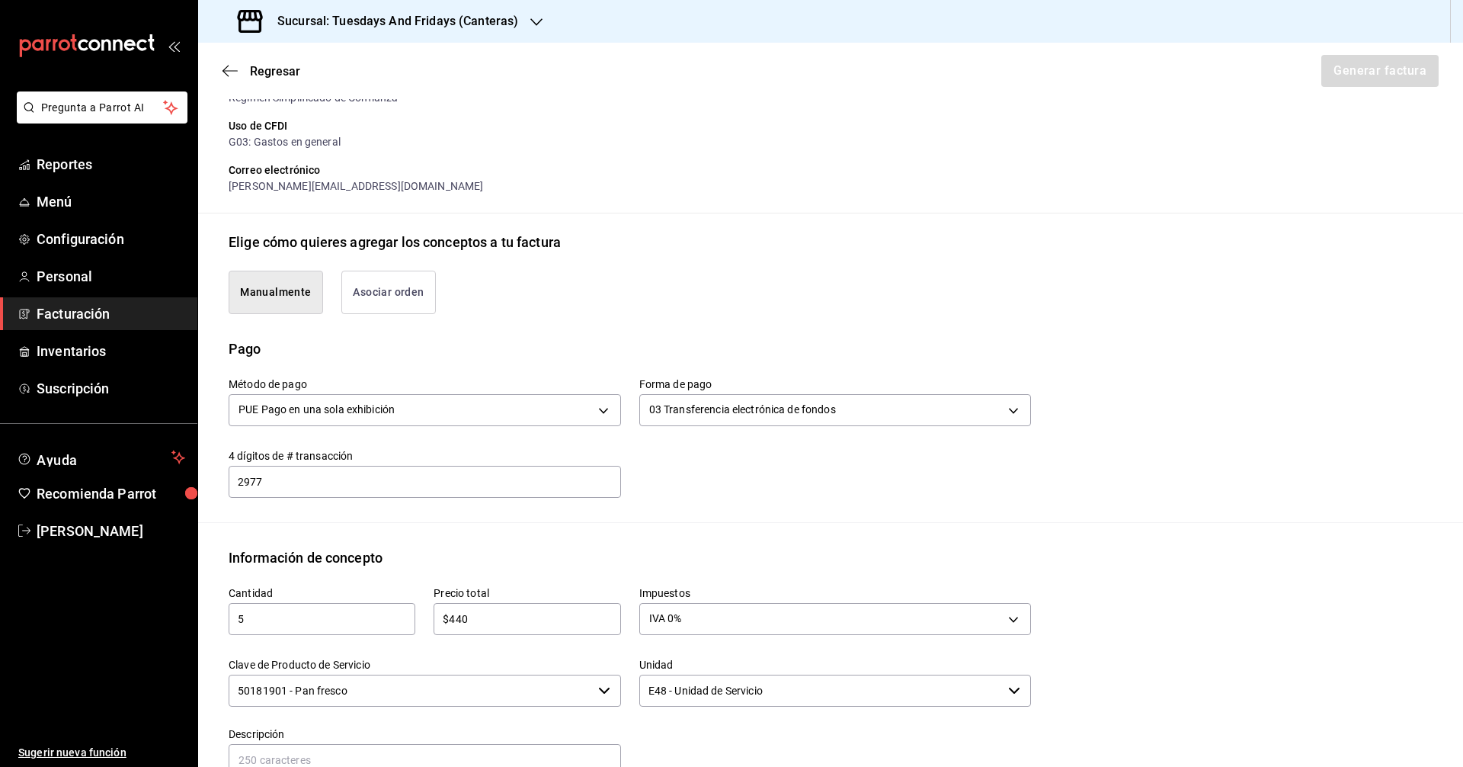
scroll to position [495, 0]
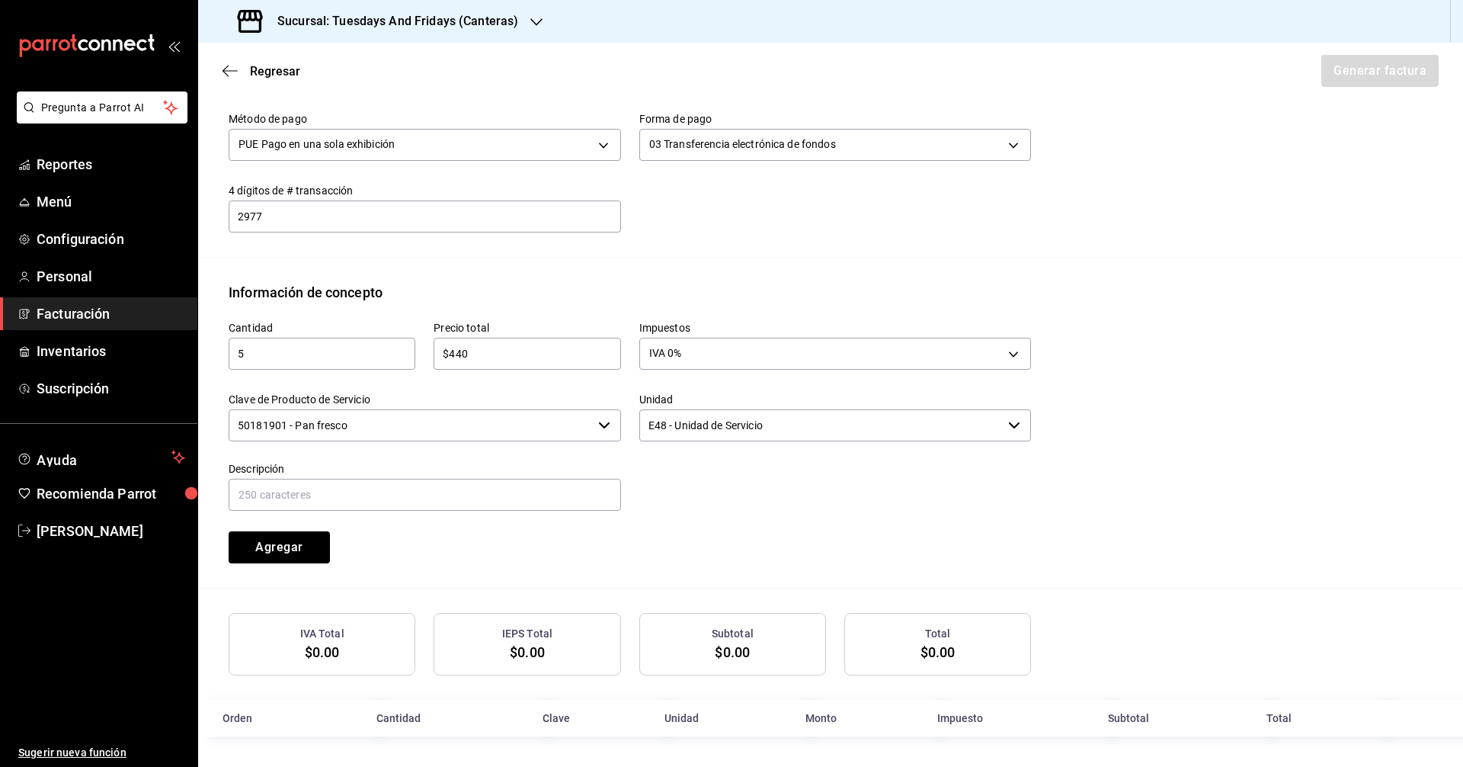
click at [810, 428] on input "E48 - Unidad de Servicio" at bounding box center [820, 425] width 363 height 32
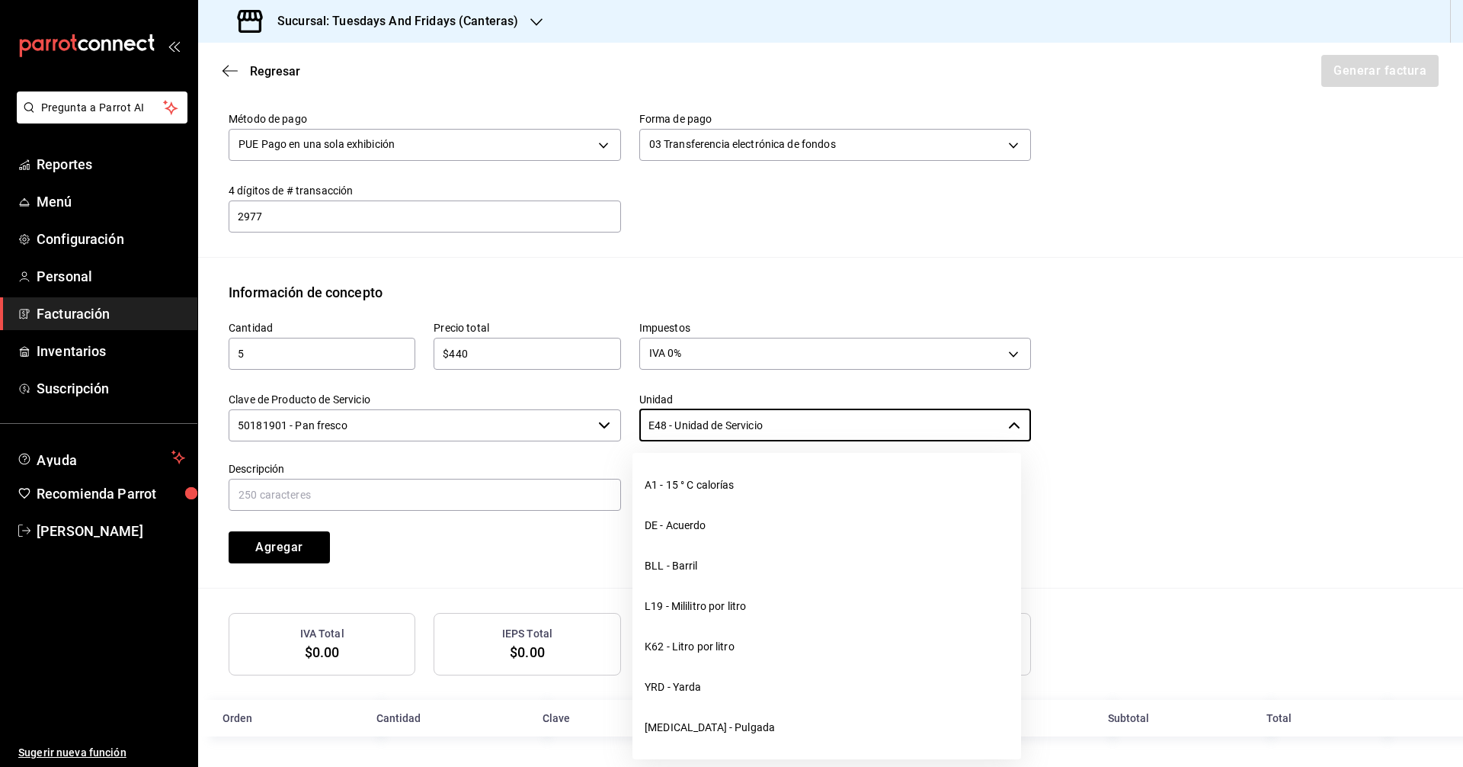
drag, startPoint x: 811, startPoint y: 431, endPoint x: 352, endPoint y: 374, distance: 462.2
click at [352, 374] on div "Cantidad 5 ​ Precio total $440 ​ Impuestos IVA 0% IVA_0 Clave de Producto de Se…" at bounding box center [620, 433] width 821 height 261
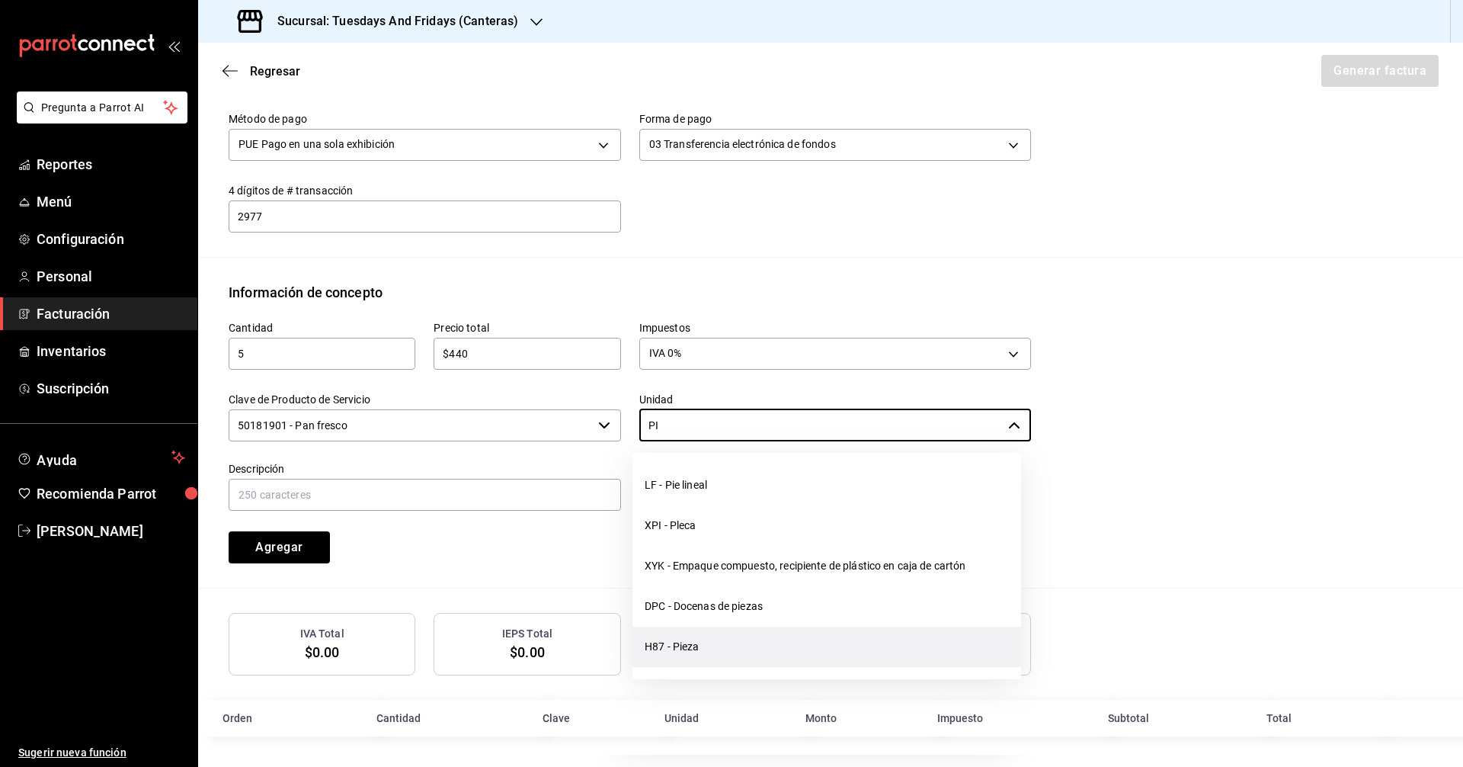
click at [656, 653] on li "H87 - Pieza" at bounding box center [826, 646] width 389 height 40
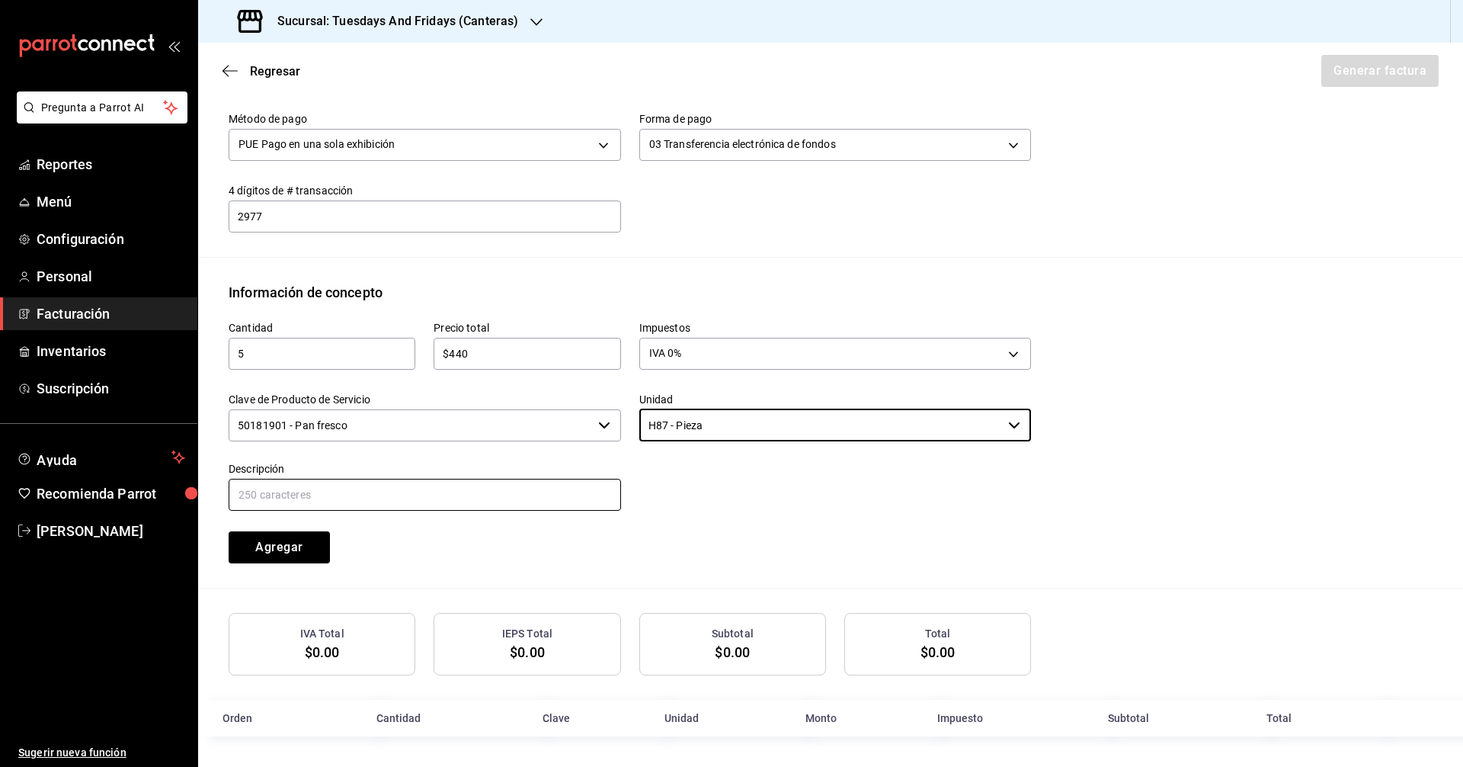
type input "H87 - Pieza"
click at [485, 495] on input "text" at bounding box center [425, 495] width 392 height 32
type input "Hogaza Olivo"
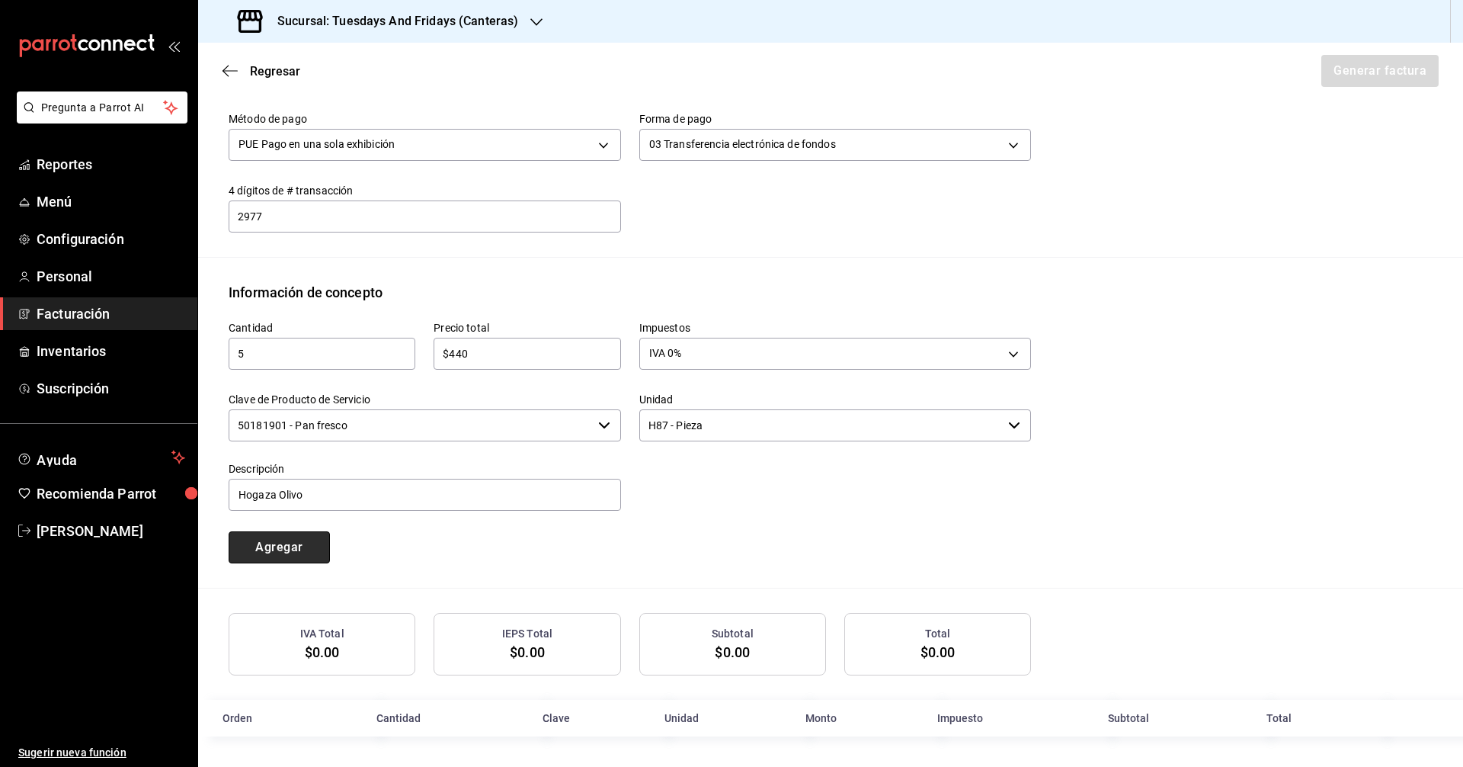
click at [291, 552] on button "Agregar" at bounding box center [279, 547] width 101 height 32
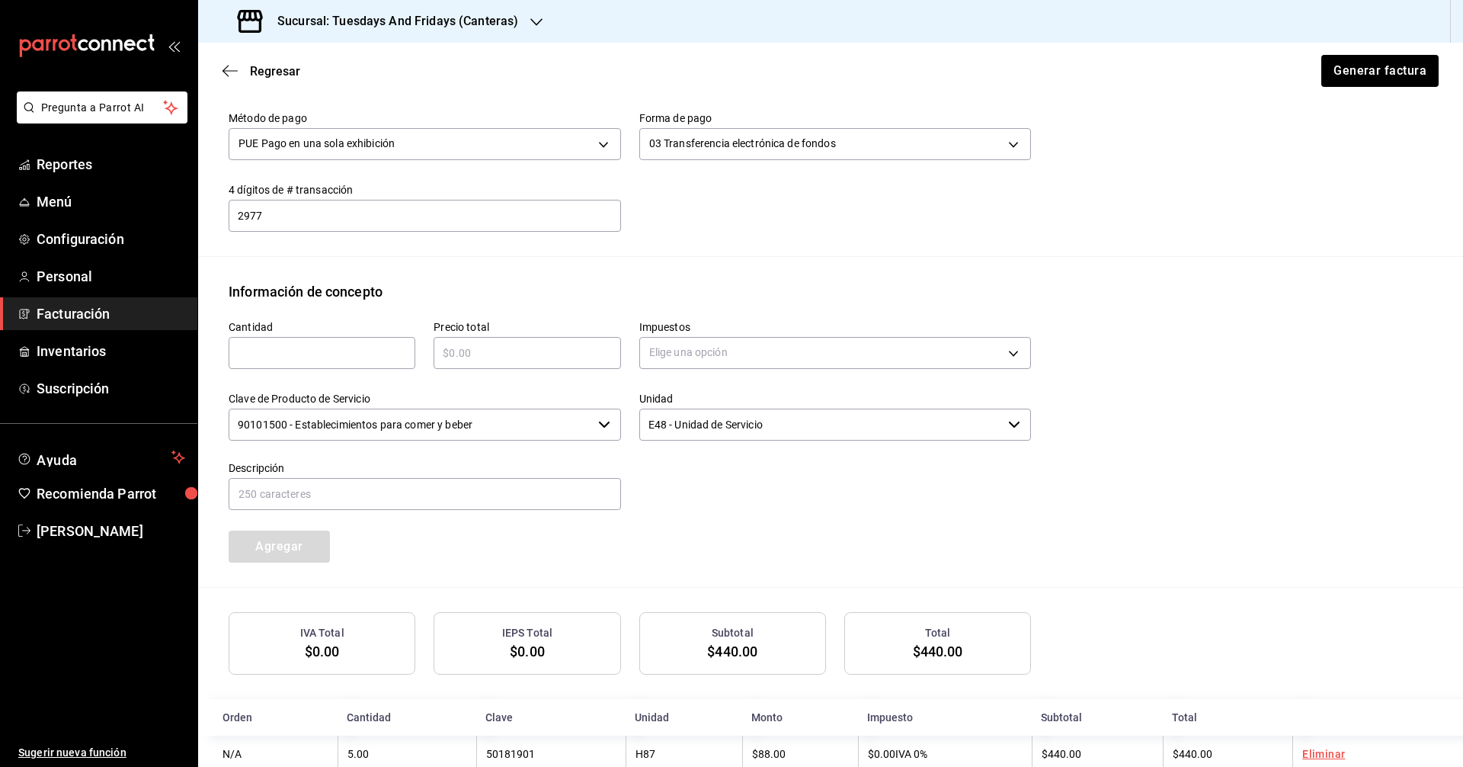
click at [430, 555] on div "Cantidad ​ Precio total ​ Impuestos Elige una opción Clave de Producto de Servi…" at bounding box center [620, 432] width 821 height 261
click at [364, 354] on input "text" at bounding box center [322, 353] width 187 height 18
type input "1"
click at [530, 359] on input "text" at bounding box center [527, 353] width 187 height 18
type input "$92"
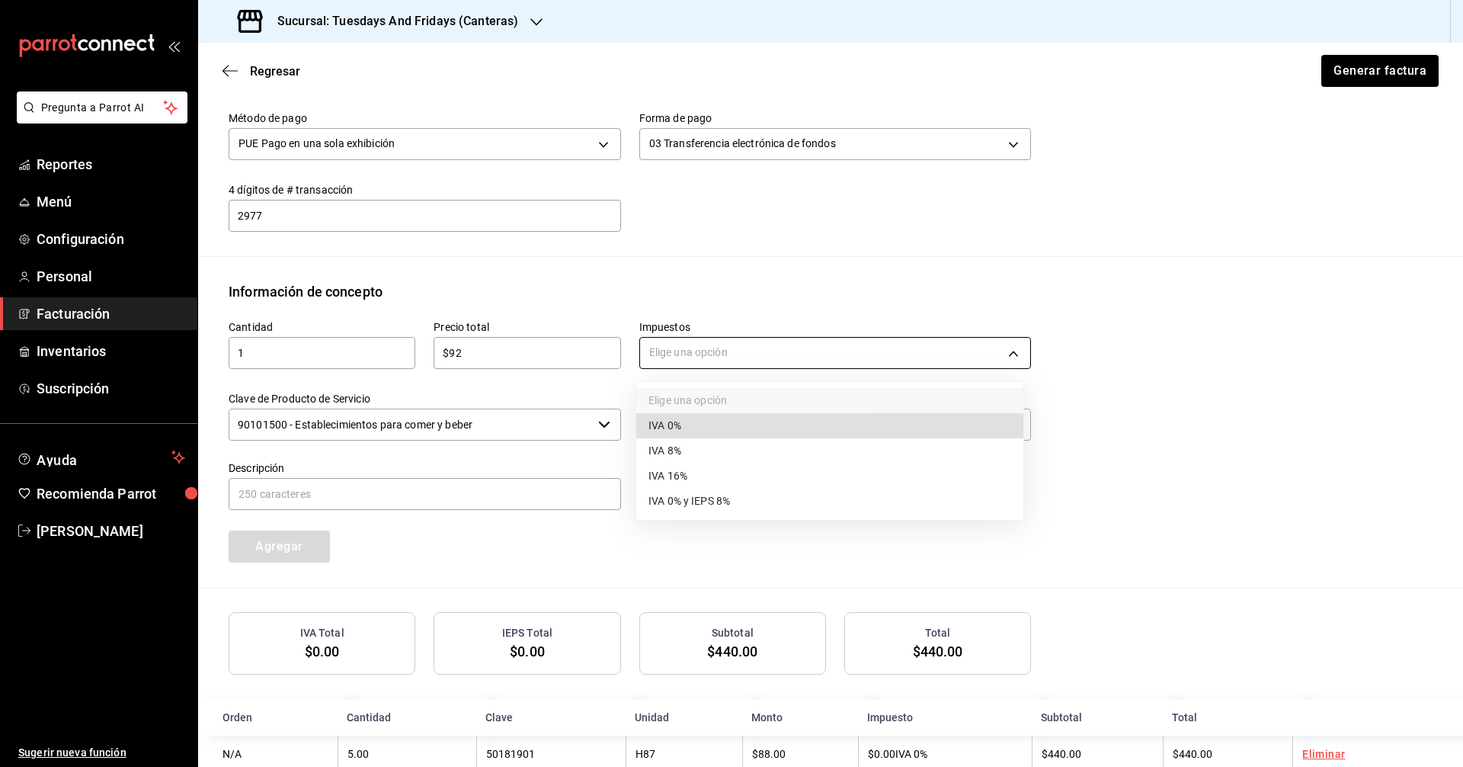
click at [747, 349] on body "Pregunta a Parrot AI Reportes Menú Configuración Personal Facturación Inventari…" at bounding box center [731, 383] width 1463 height 767
click at [699, 429] on li "IVA 0%" at bounding box center [829, 425] width 387 height 25
type input "IVA_0"
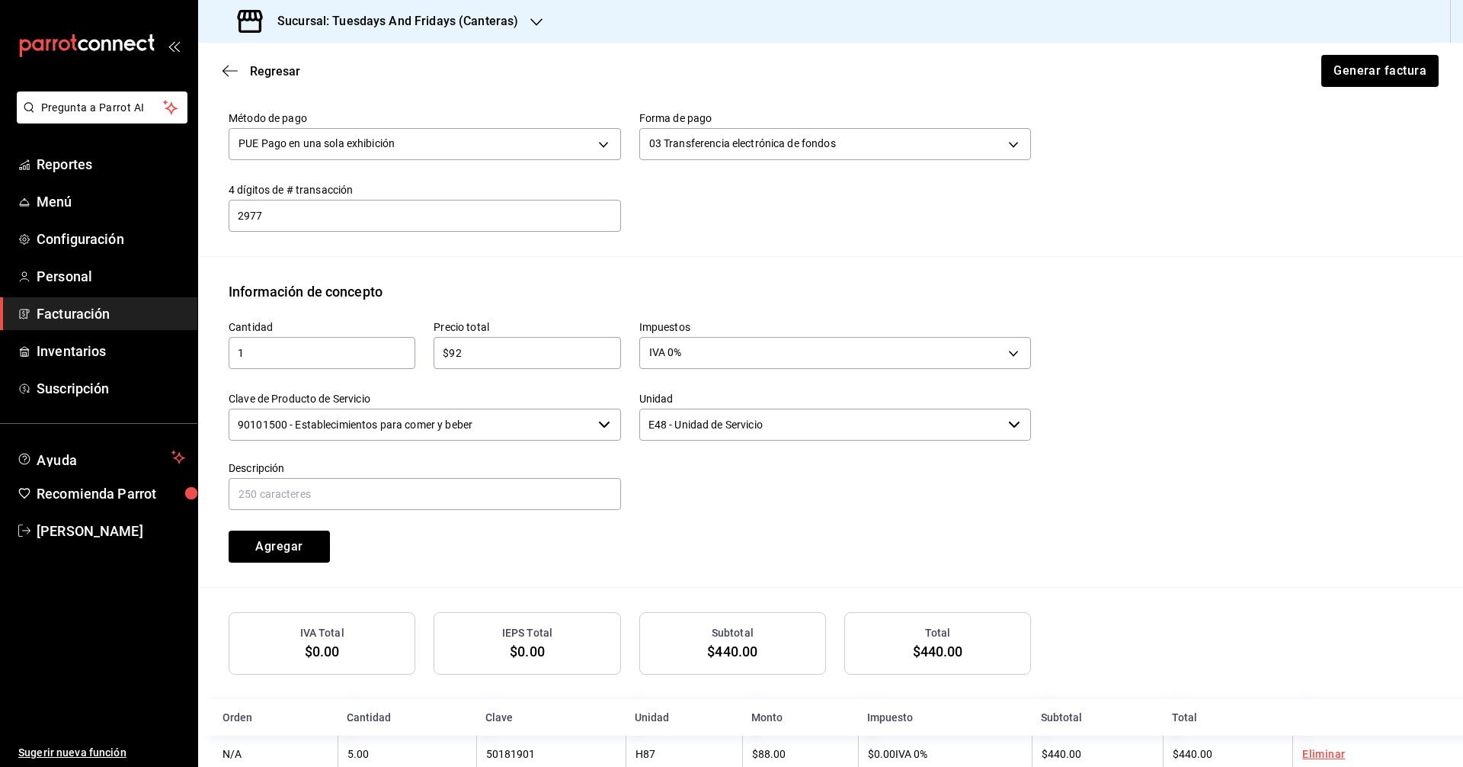
click at [550, 435] on input "90101500 - Establecimientos para comer y beber" at bounding box center [410, 424] width 363 height 32
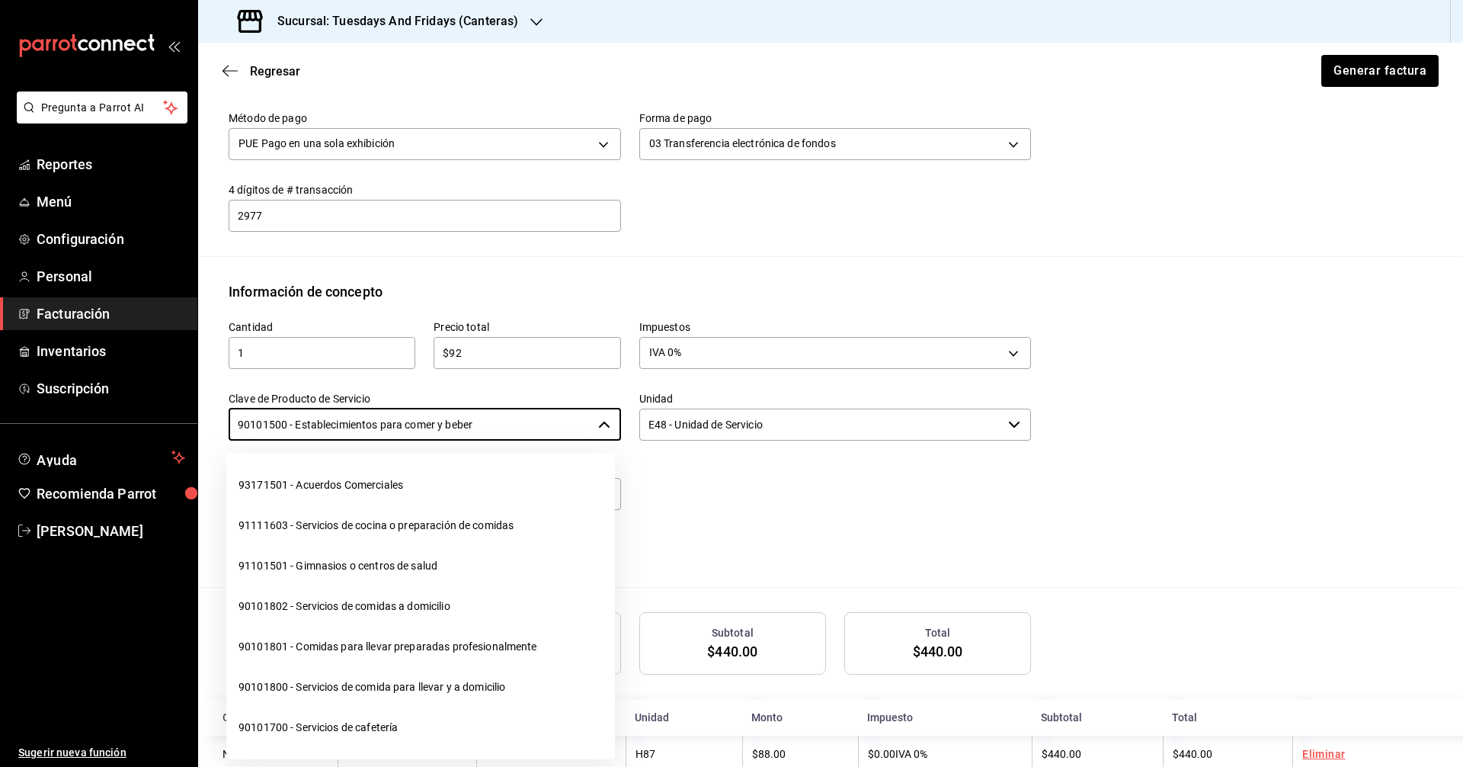
drag, startPoint x: 525, startPoint y: 423, endPoint x: 0, endPoint y: 405, distance: 525.3
click at [0, 405] on div "Pregunta a Parrot AI Reportes Menú Configuración Personal Facturación Inventari…" at bounding box center [731, 383] width 1463 height 767
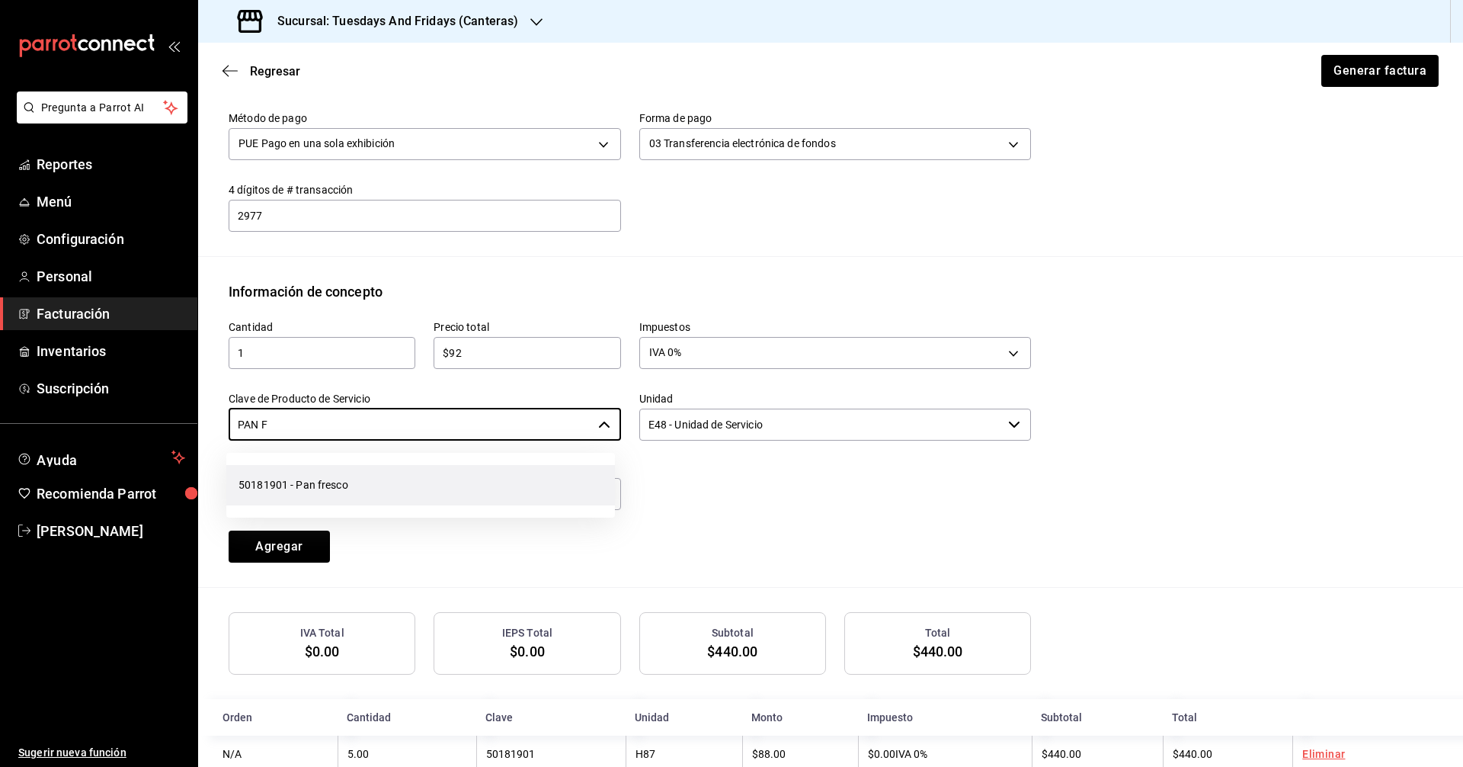
click at [416, 485] on li "50181901 - Pan fresco" at bounding box center [420, 485] width 389 height 40
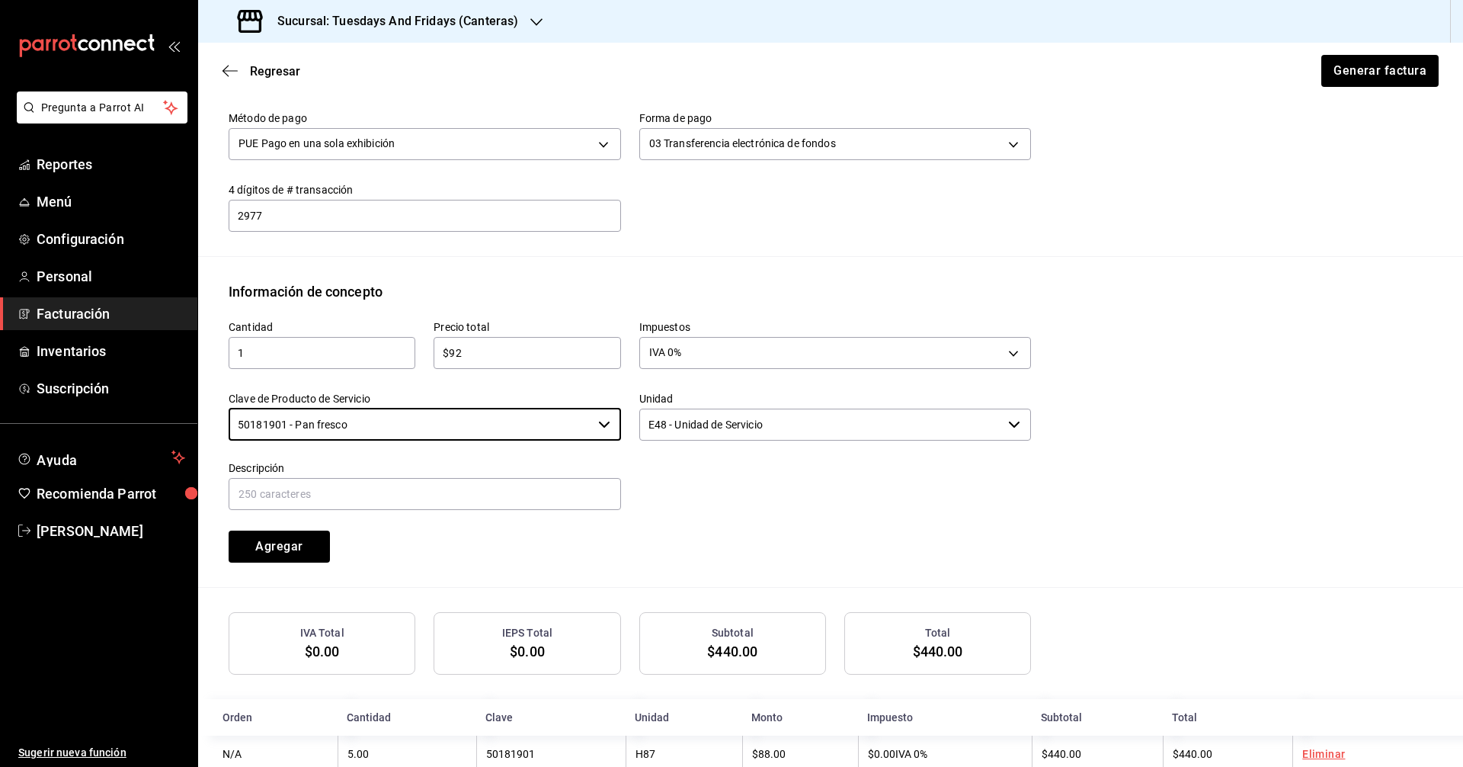
type input "50181901 - Pan fresco"
click at [741, 430] on input "E48 - Unidad de Servicio" at bounding box center [820, 424] width 363 height 32
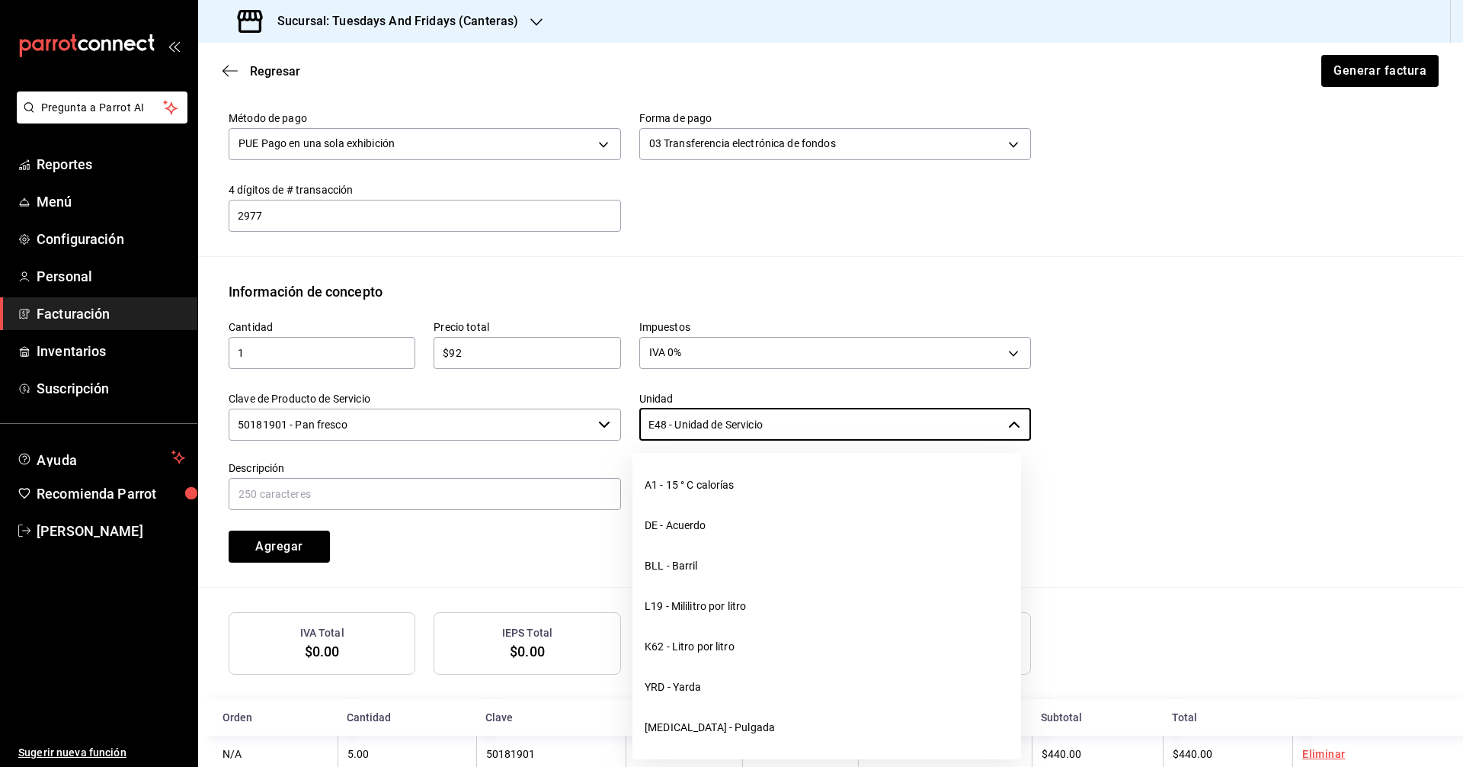
drag, startPoint x: 824, startPoint y: 424, endPoint x: 353, endPoint y: 345, distance: 478.3
click at [369, 350] on div "Cantidad 1 ​ Precio total $92 ​ Impuestos IVA 0% IVA_0 Clave de Producto de Ser…" at bounding box center [620, 432] width 821 height 261
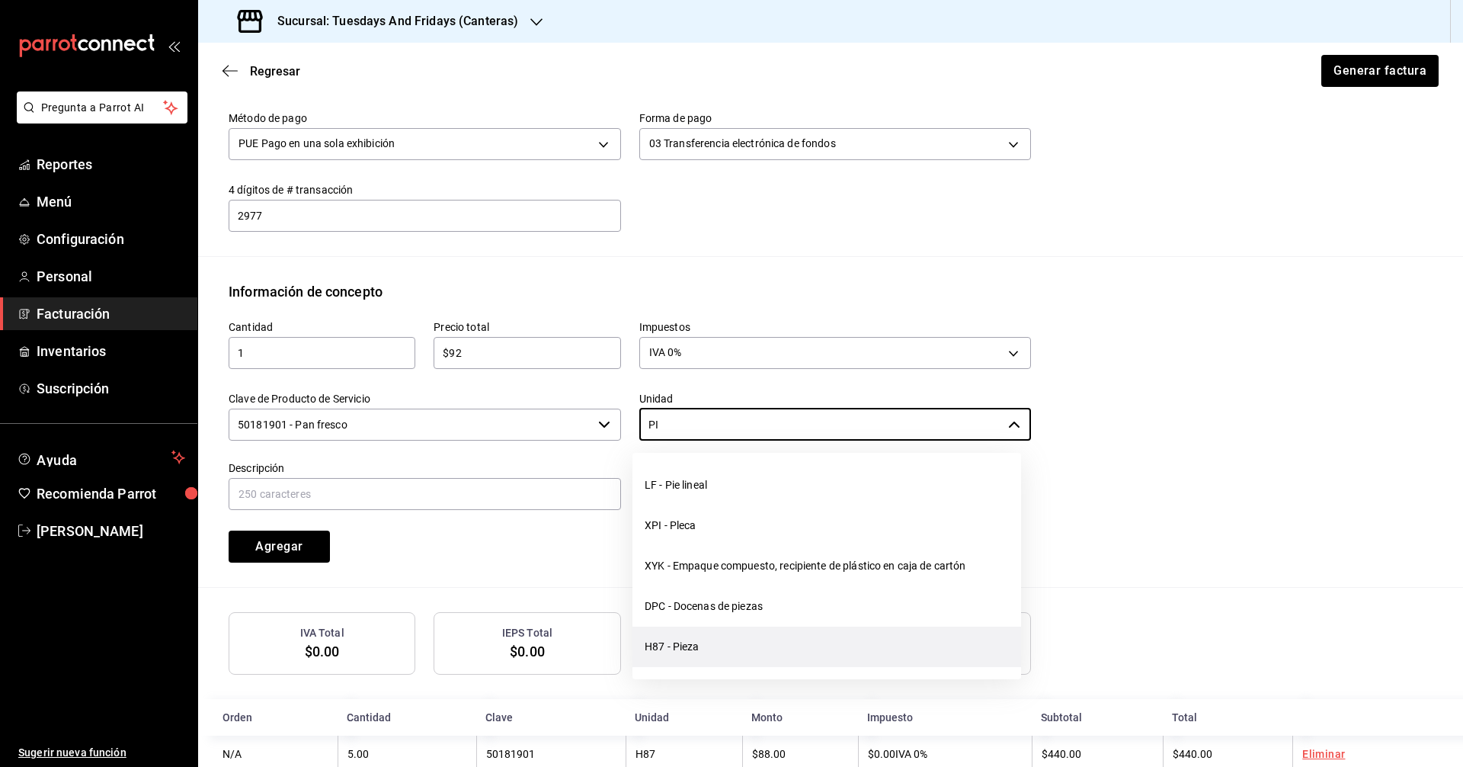
click at [744, 650] on li "H87 - Pieza" at bounding box center [826, 646] width 389 height 40
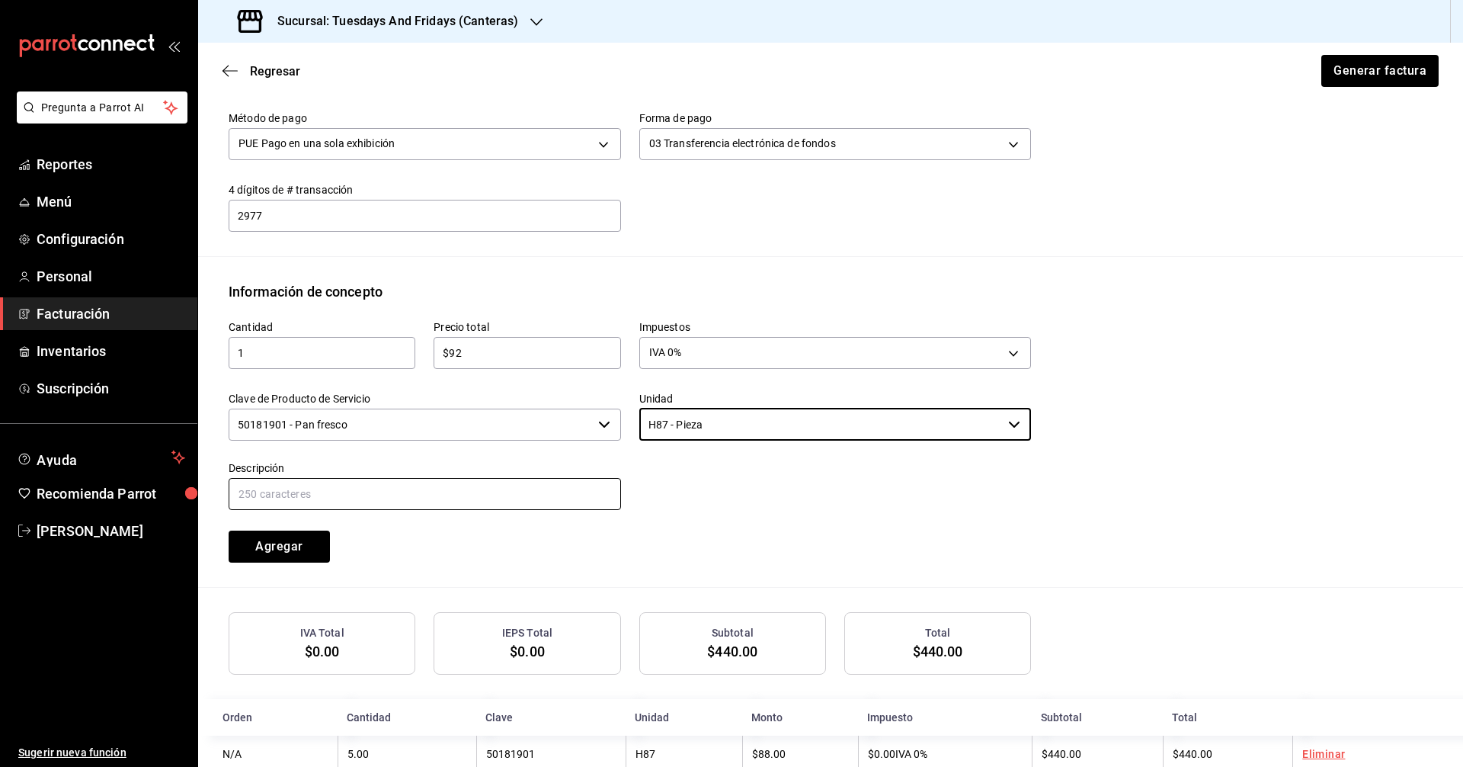
type input "H87 - Pieza"
click at [390, 494] on input "text" at bounding box center [425, 494] width 392 height 32
type input "Brioche"
click at [365, 530] on div "Agregar" at bounding box center [312, 537] width 205 height 50
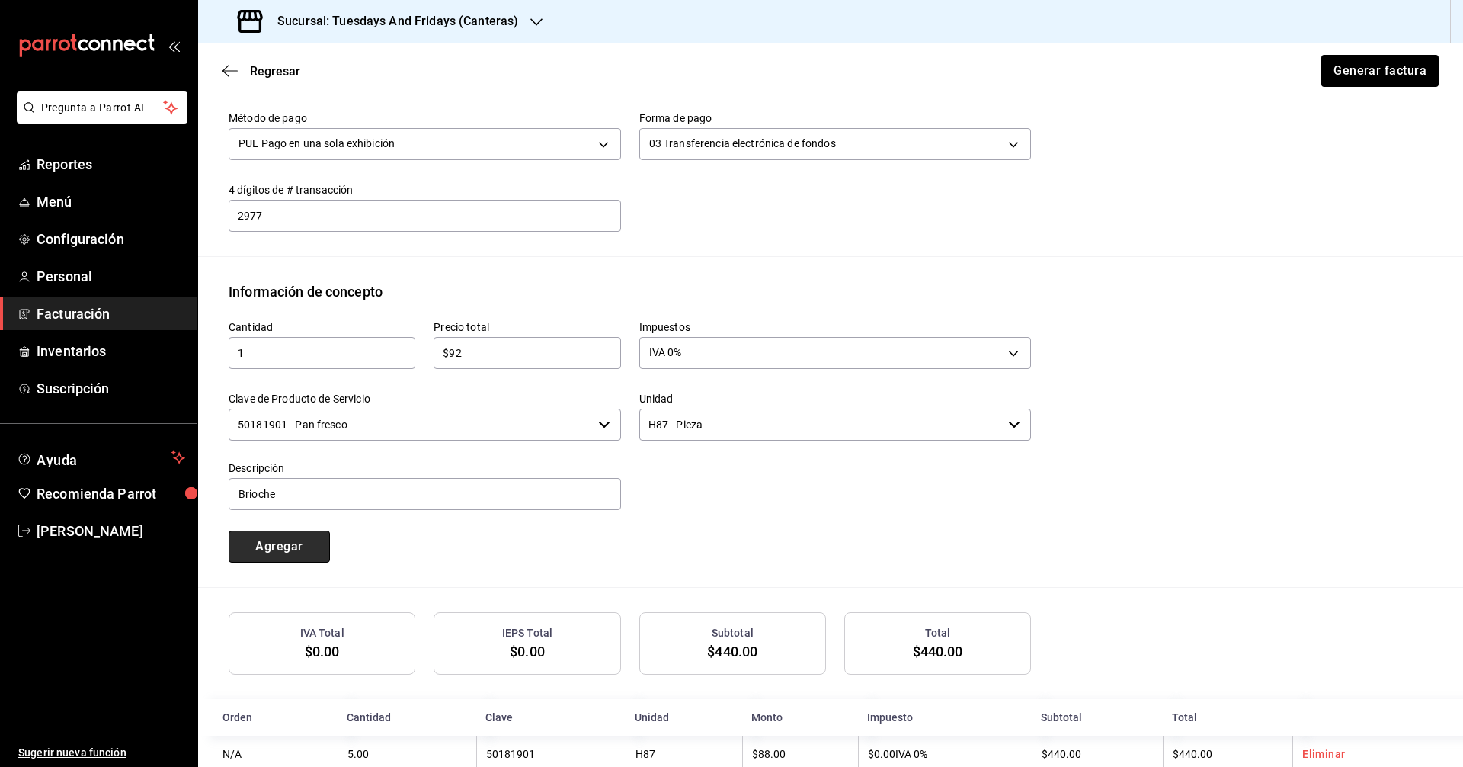
click at [318, 532] on button "Agregar" at bounding box center [279, 546] width 101 height 32
click at [492, 527] on div "Cantidad ​ Precio total ​ Impuestos Elige una opción Clave de Producto de Servi…" at bounding box center [620, 432] width 821 height 261
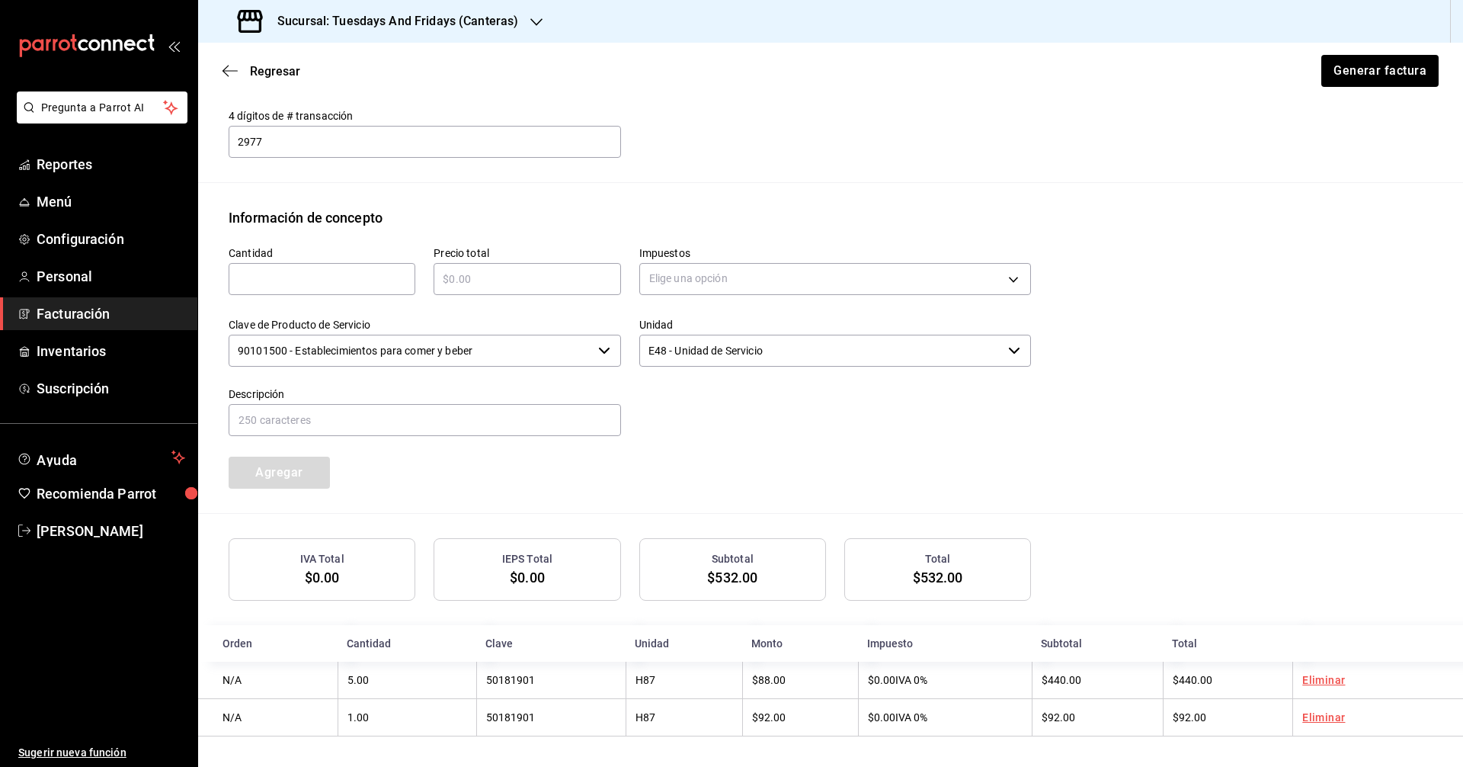
click at [792, 469] on div "Cantidad ​ Precio total ​ Impuestos Elige una opción Clave de Producto de Servi…" at bounding box center [620, 358] width 821 height 261
click at [1356, 81] on button "Generar factura" at bounding box center [1379, 71] width 119 height 32
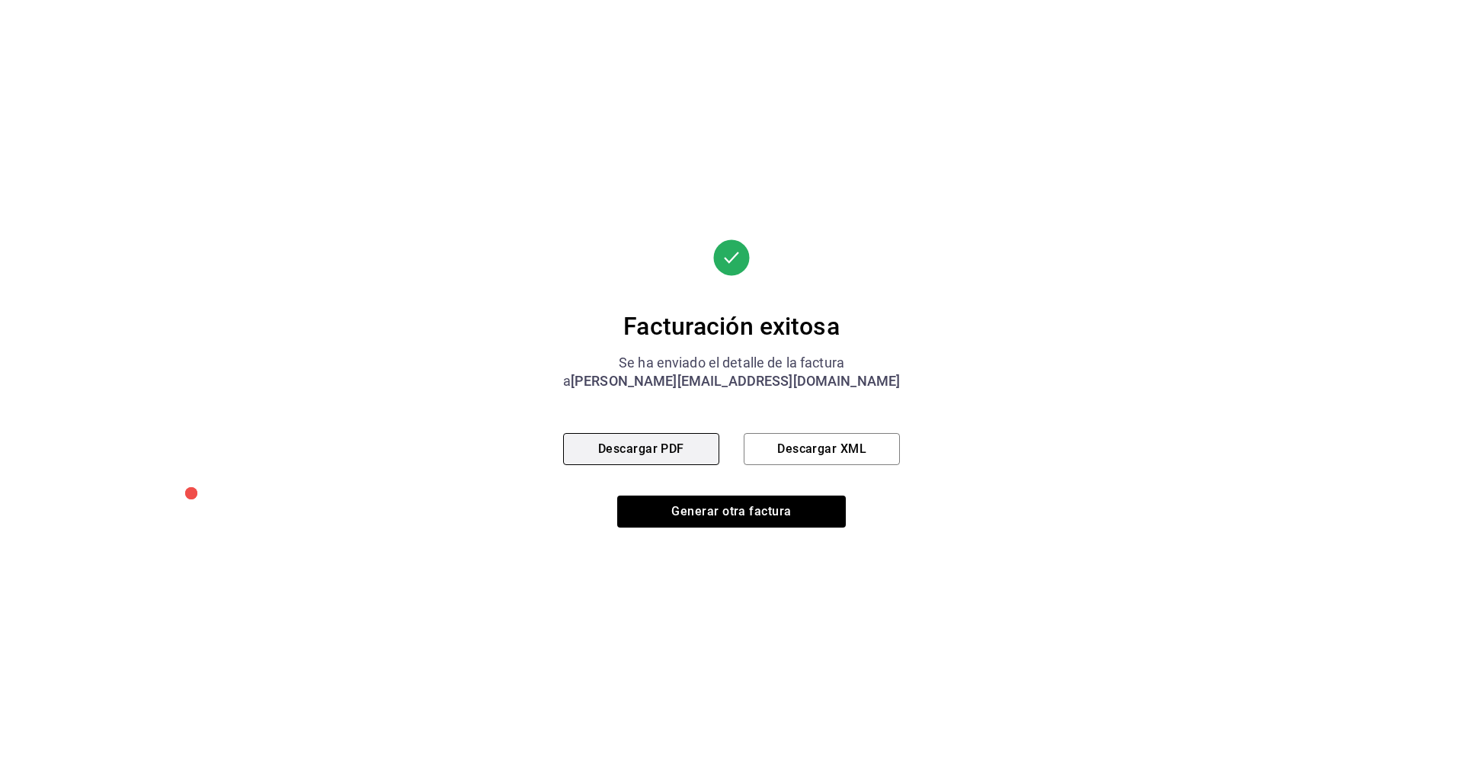
click at [641, 453] on button "Descargar PDF" at bounding box center [641, 449] width 156 height 32
drag, startPoint x: 945, startPoint y: 359, endPoint x: 1388, endPoint y: 41, distance: 544.9
click at [956, 351] on div "Facturación exitosa Se ha enviado el detalle de la factura a [PERSON_NAME][EMAI…" at bounding box center [731, 383] width 1463 height 767
